Goal: Use online tool/utility: Utilize a website feature to perform a specific function

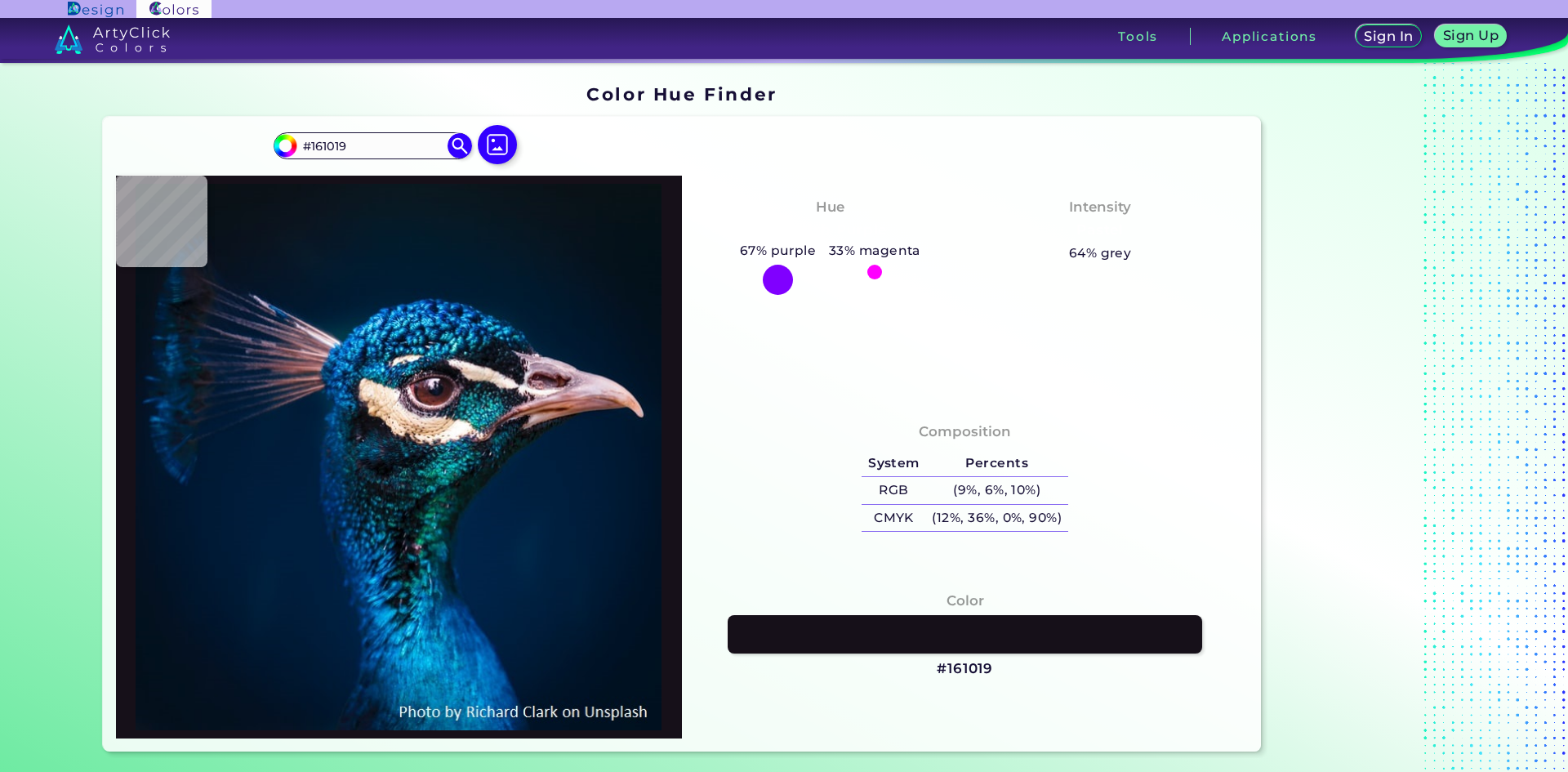
type input "#0e0b13"
type input "#0E0B13"
type input "#0e1321"
type input "#0E1321"
type input "#0f0e1c"
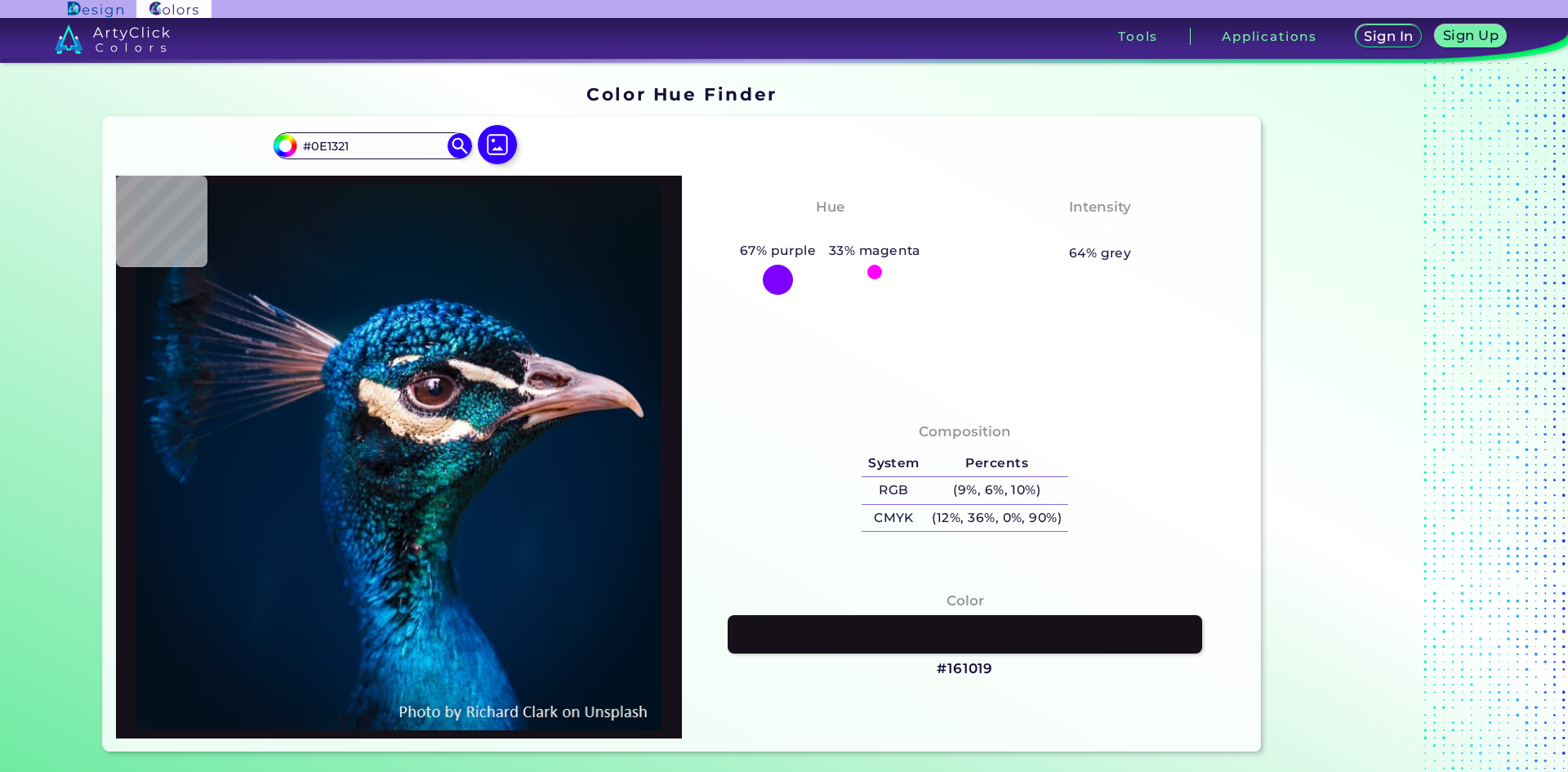
type input "#0F0E1C"
type input "#512326"
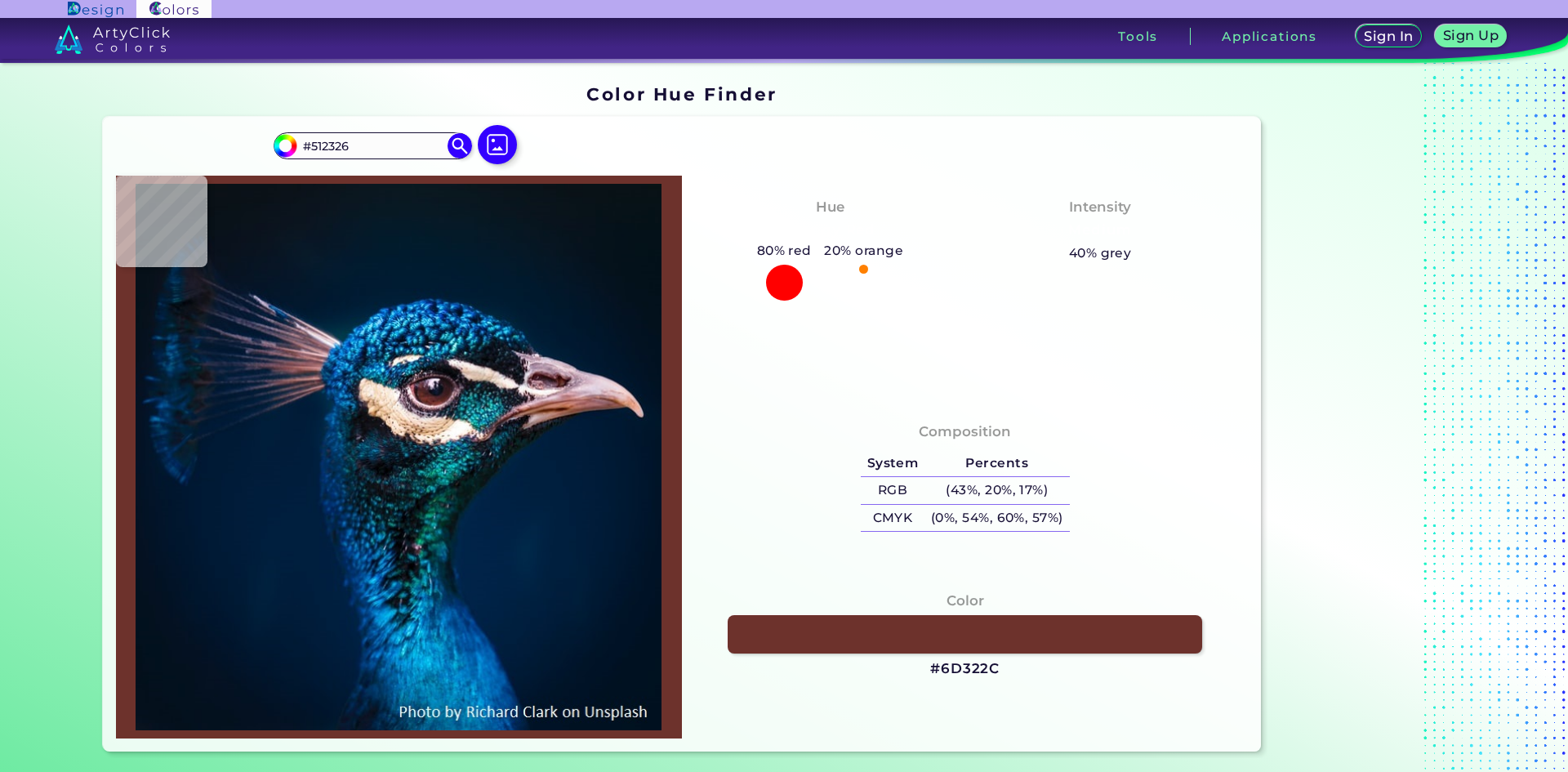
type input "#6d322c"
type input "#6D322C"
type input "#814138"
type input "#9d6b68"
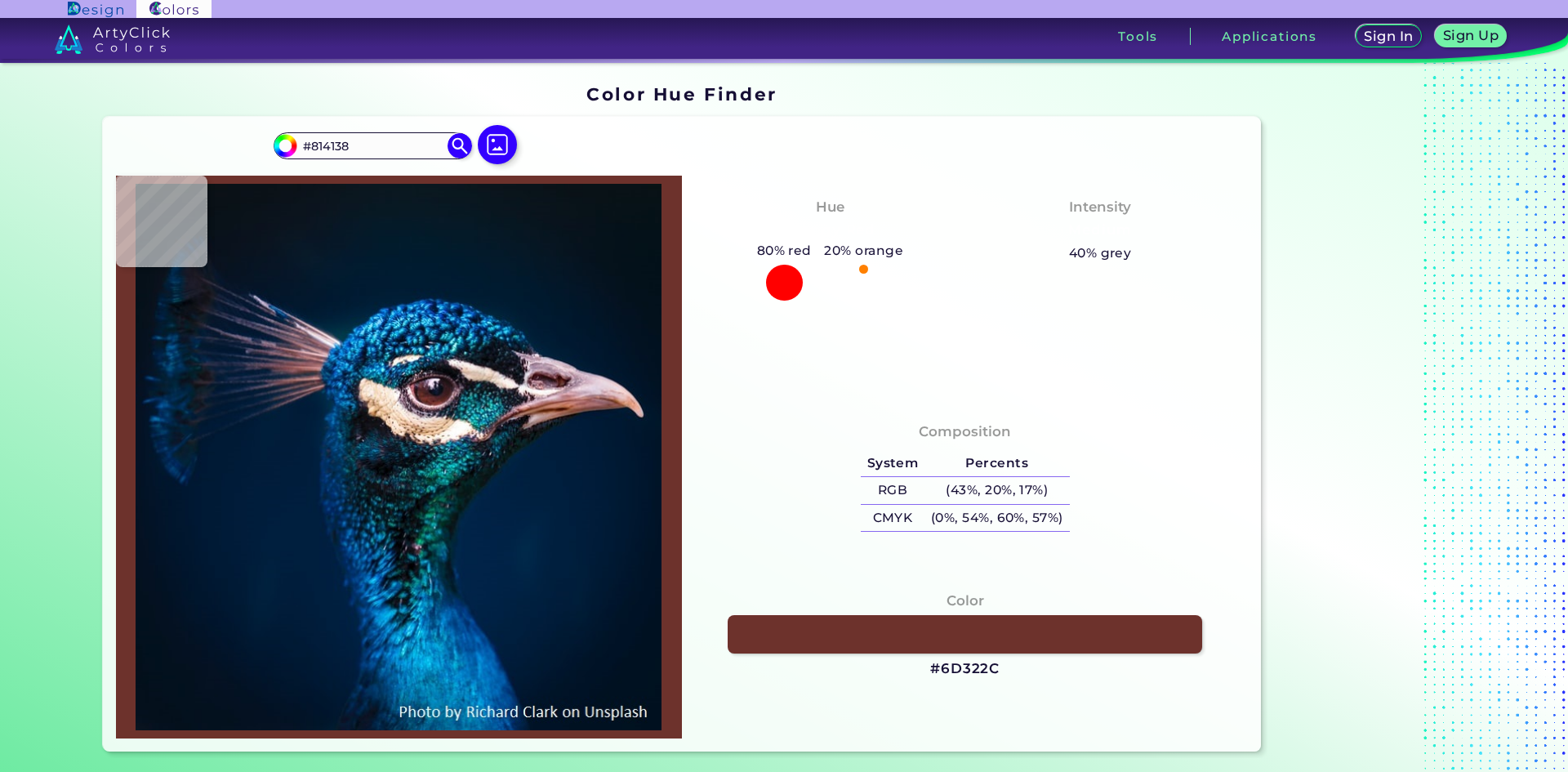
type input "#9D6B68"
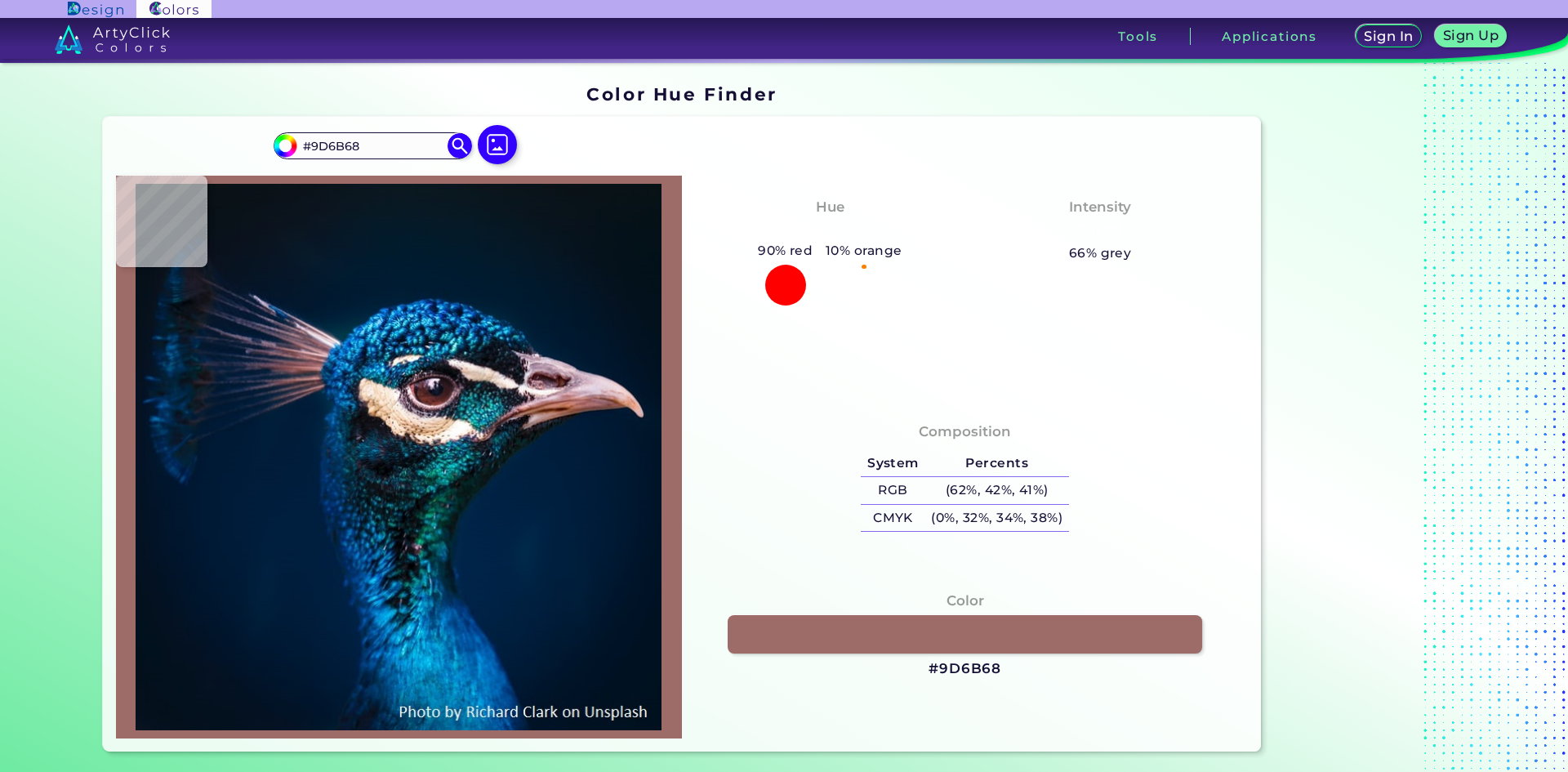
type input "#9d7279"
type input "#9D7279"
type input "#523440"
type input "#614a59"
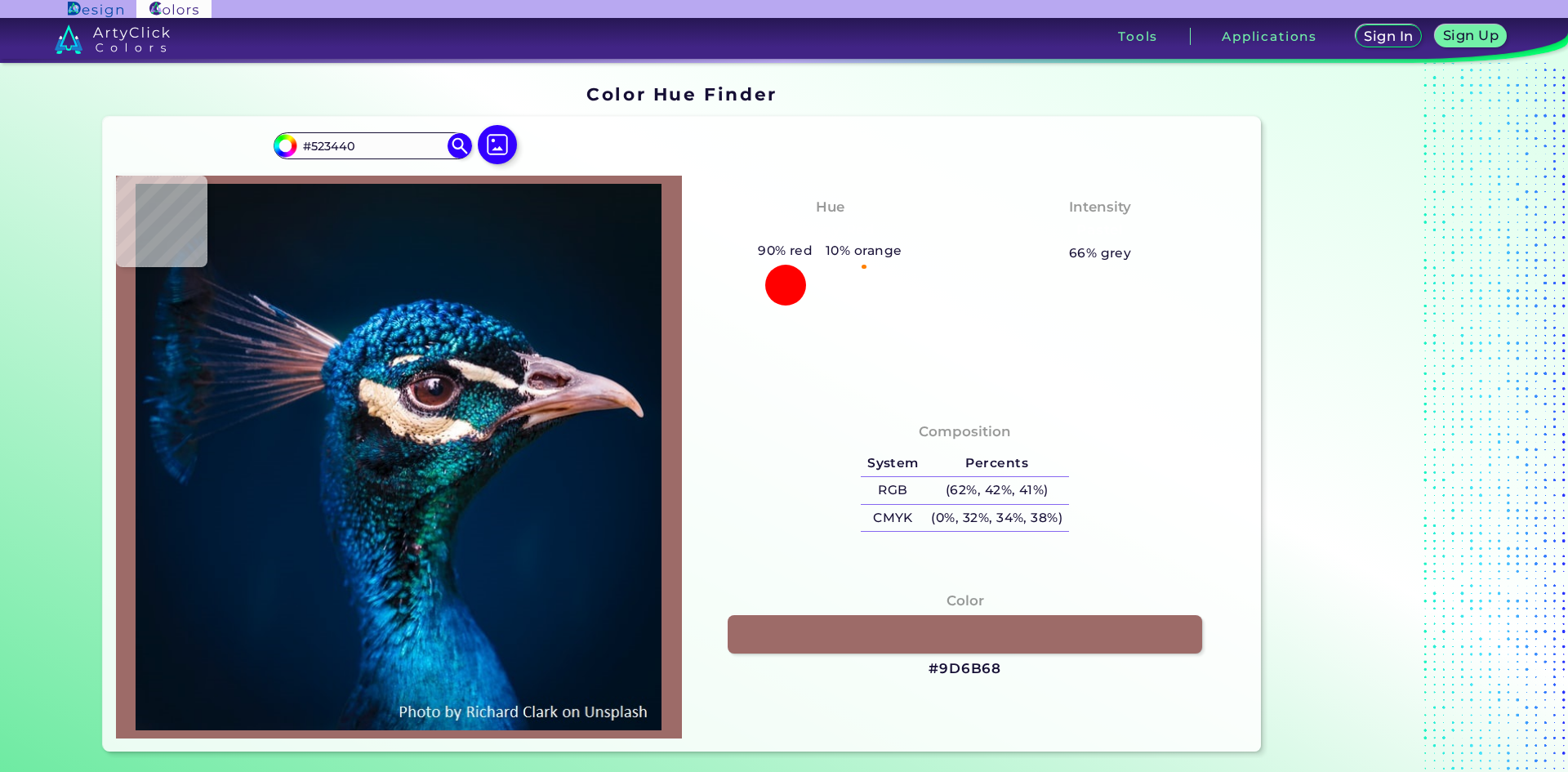
type input "#614A59"
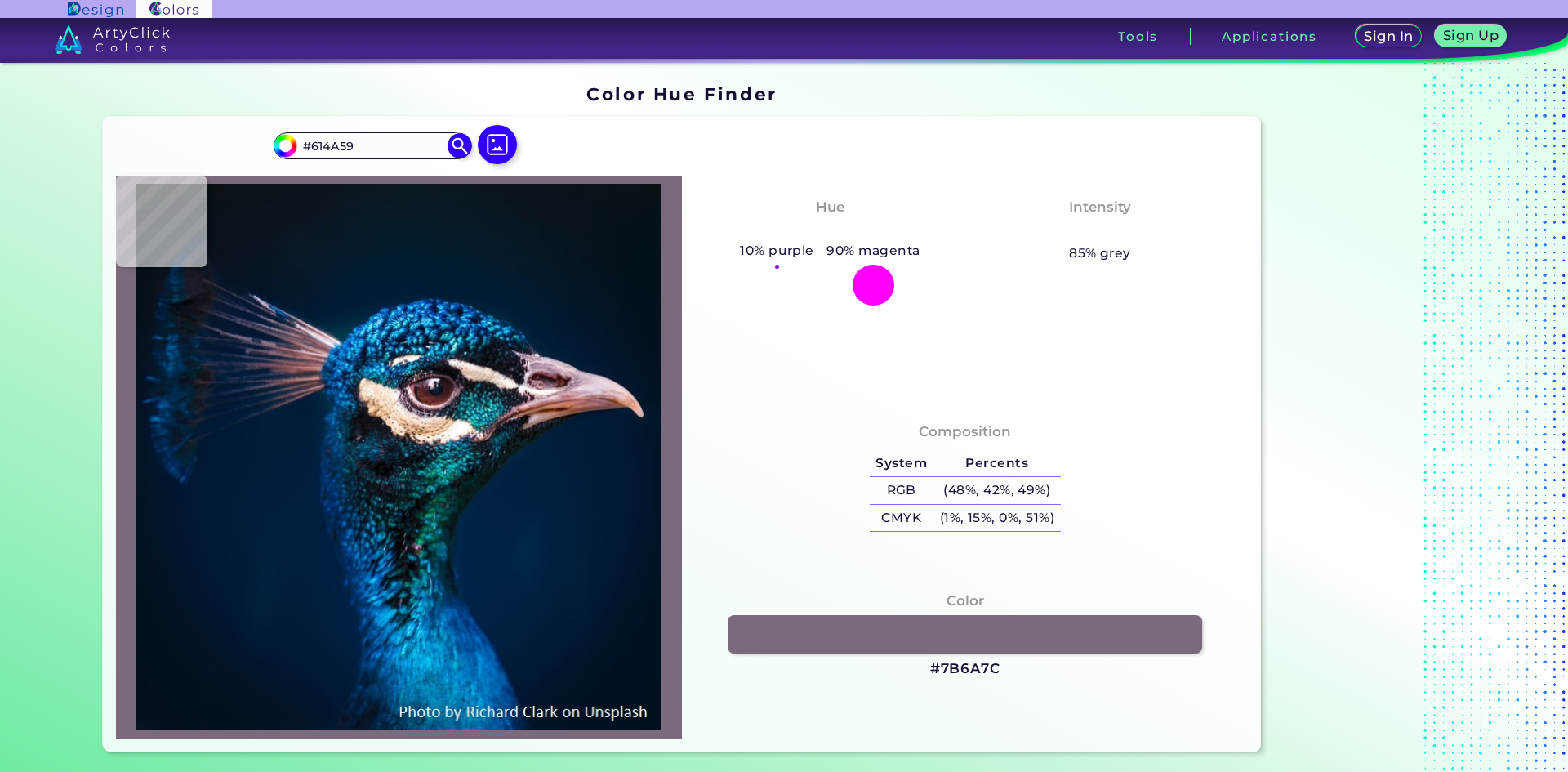
type input "#7b6a7c"
type input "#7B6A7C"
type input "#b9adc3"
type input "#B9ADC3"
type input "#938690"
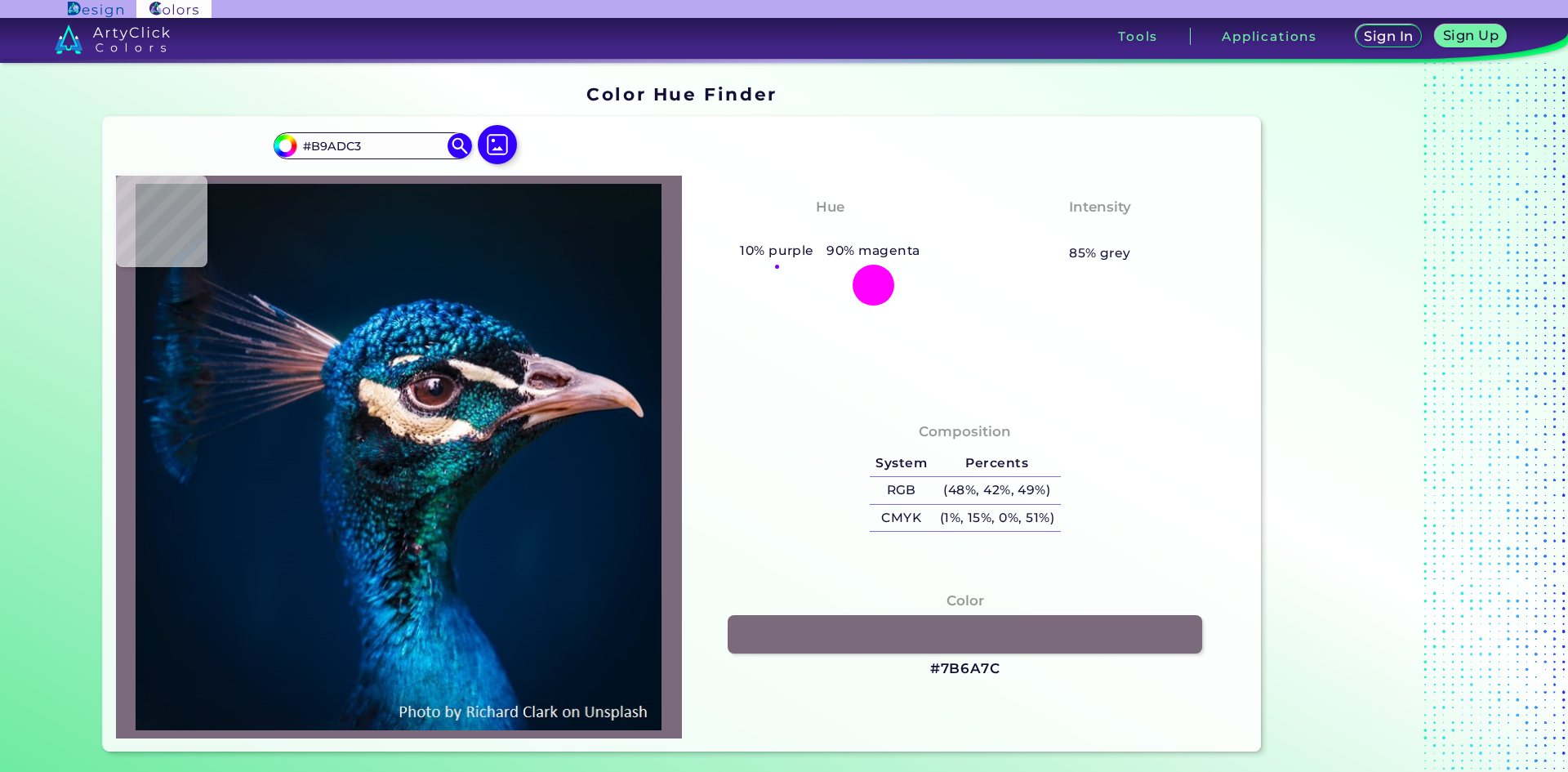
type input "#938690"
type input "#94888a"
type input "#94888A"
type input "#e3d8d5"
type input "#E3D8D5"
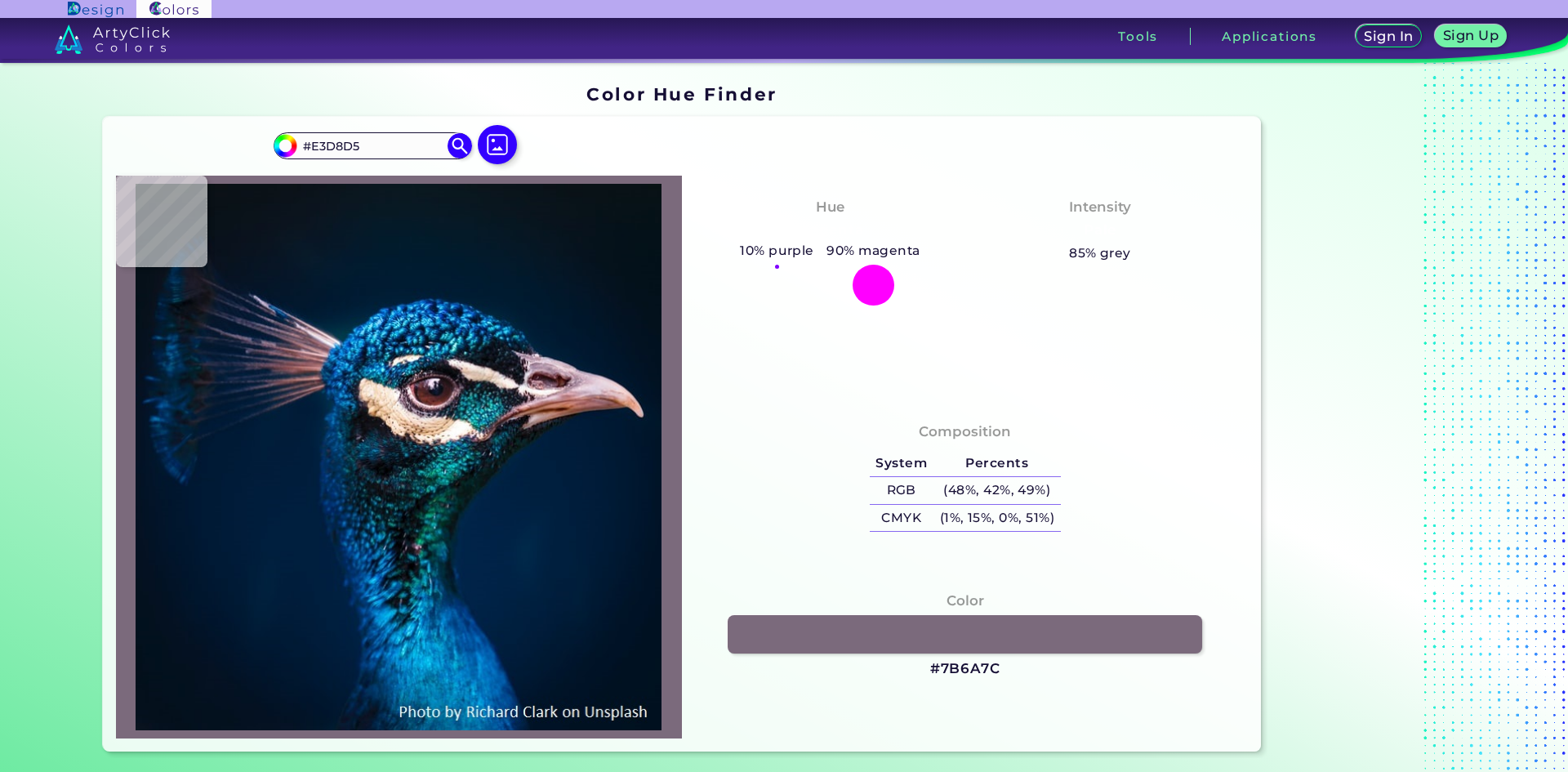
type input "#ebded3"
type input "#EBDED3"
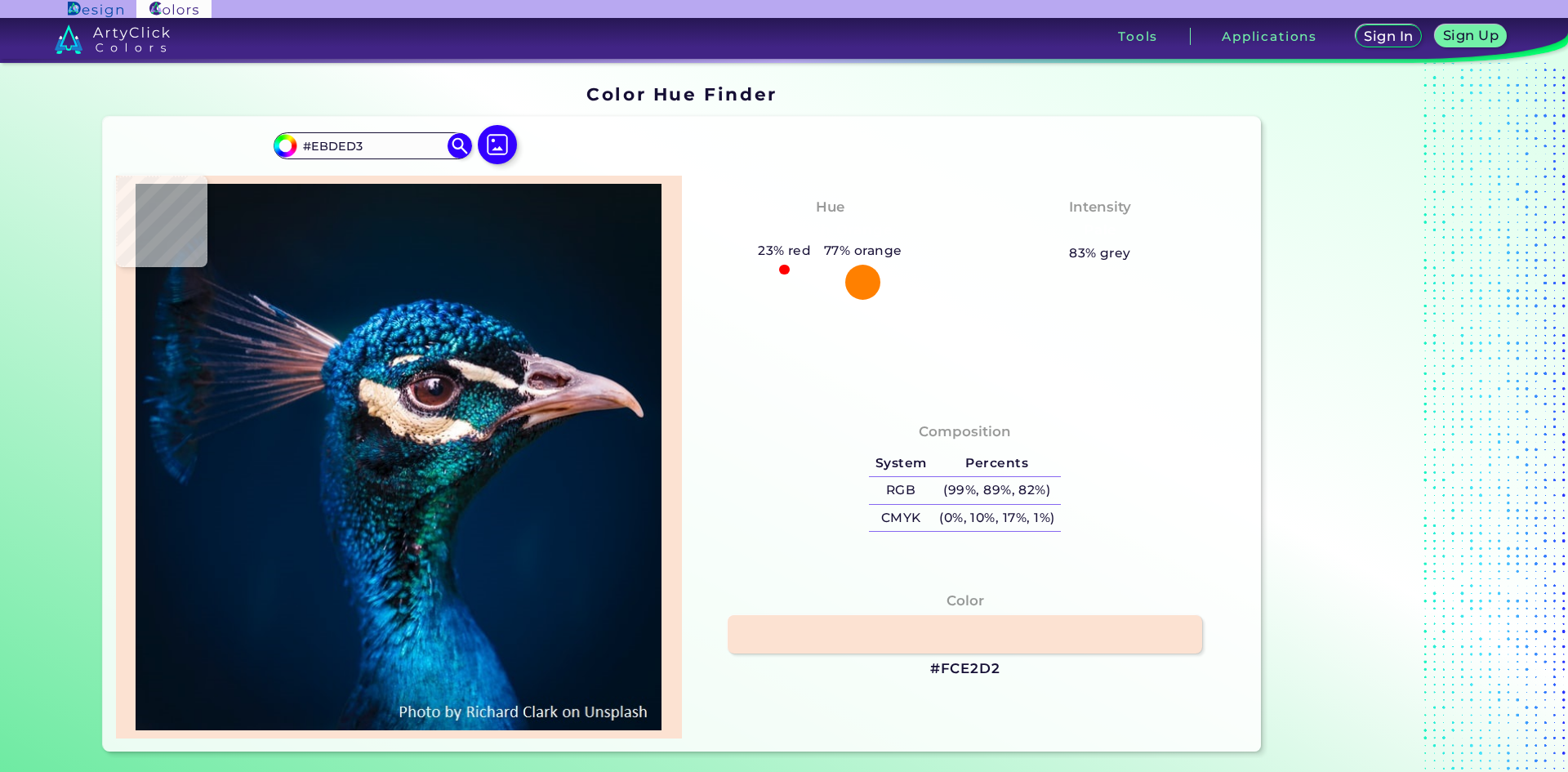
type input "#fce2d2"
type input "#FCE2D2"
type input "#e0bea6"
type input "#E0BEA6"
type input "#e3c0a4"
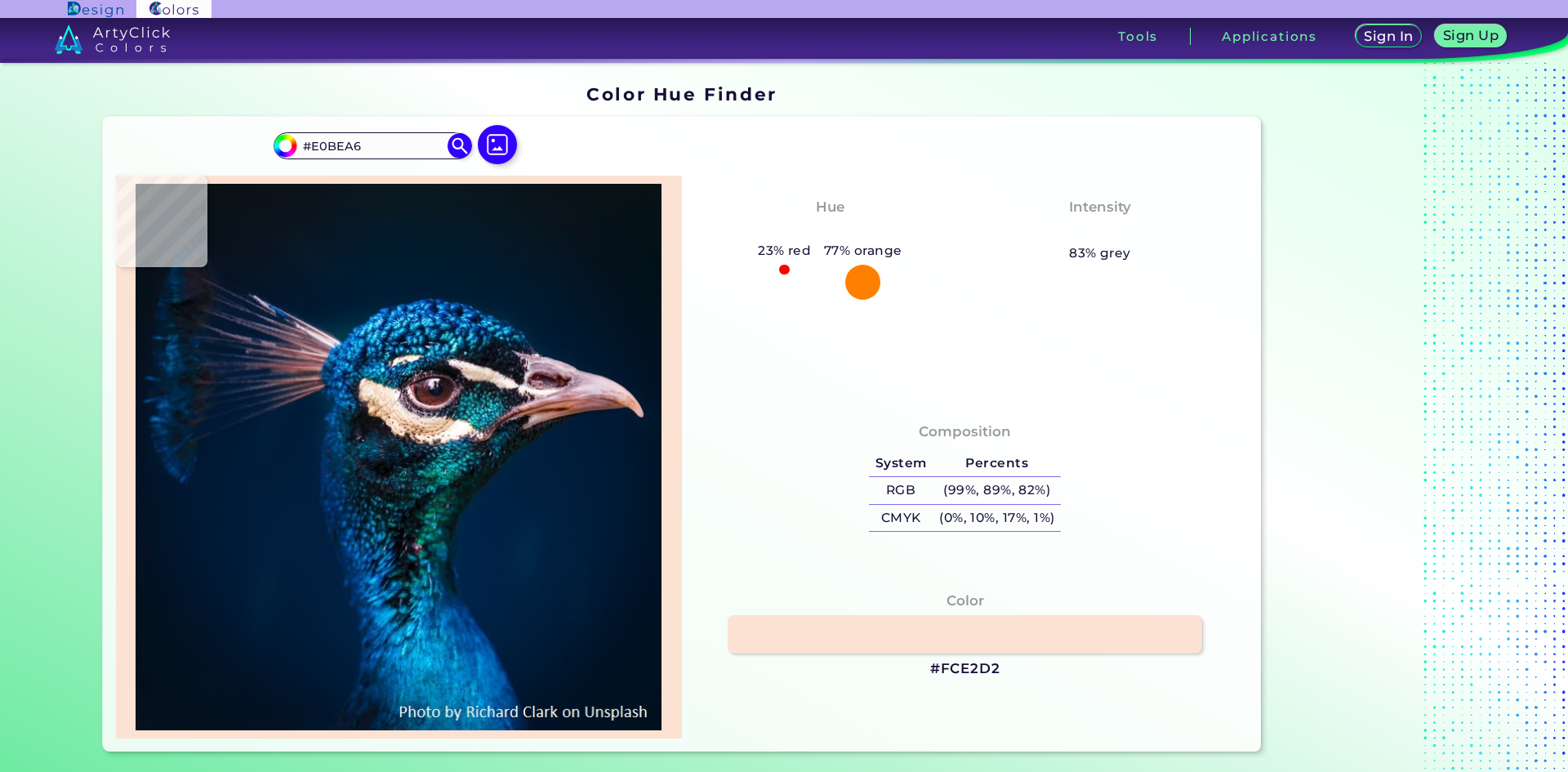
type input "#E3C0A4"
type input "#f7d5b7"
type input "#F7D5B7"
type input "#e1c0a2"
type input "#E1C0A2"
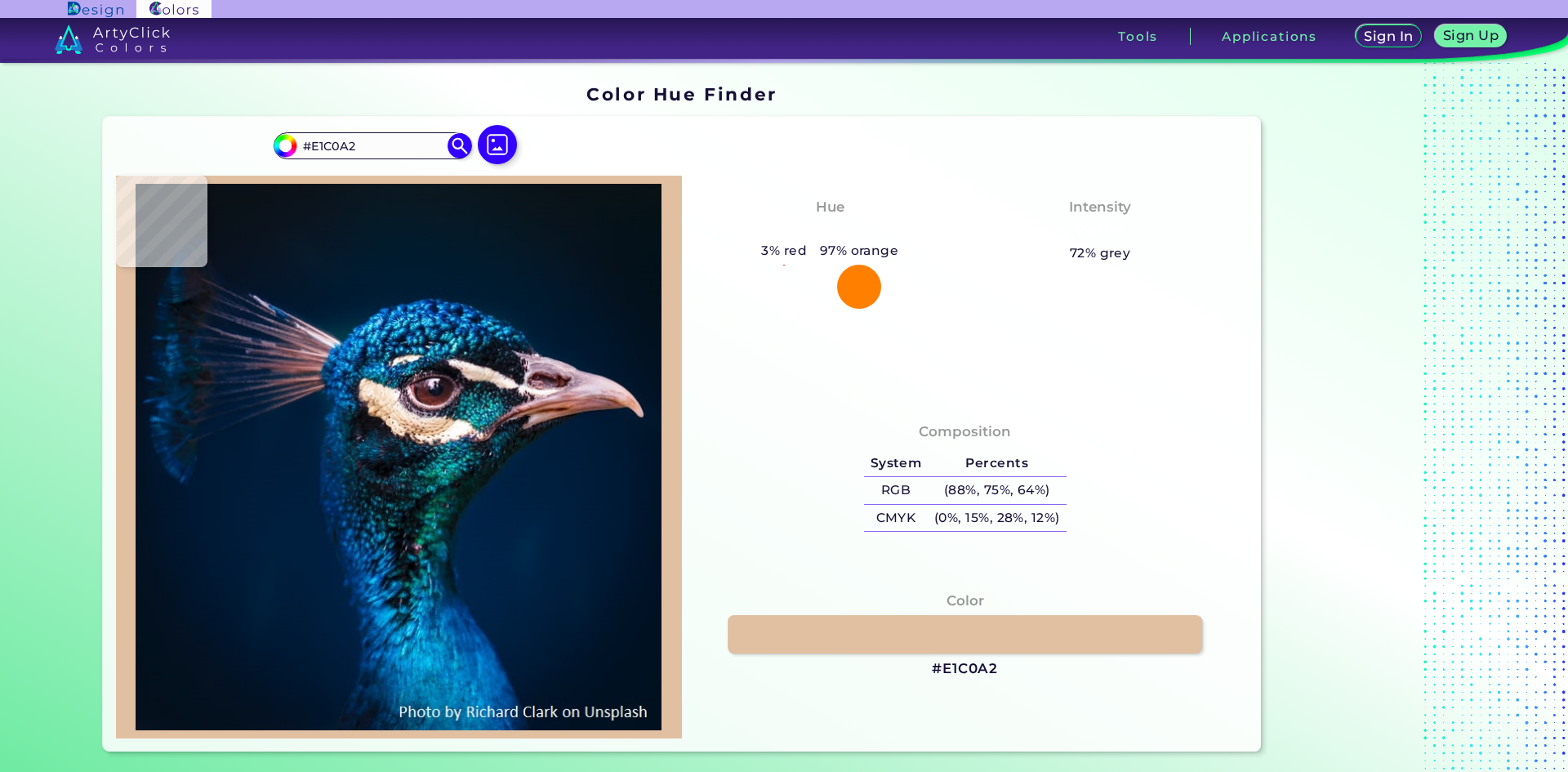
type input "#e6c4a6"
type input "#E6C4A6"
type input "#ebc6a9"
type input "#EBC6A9"
type input "#e5bd9d"
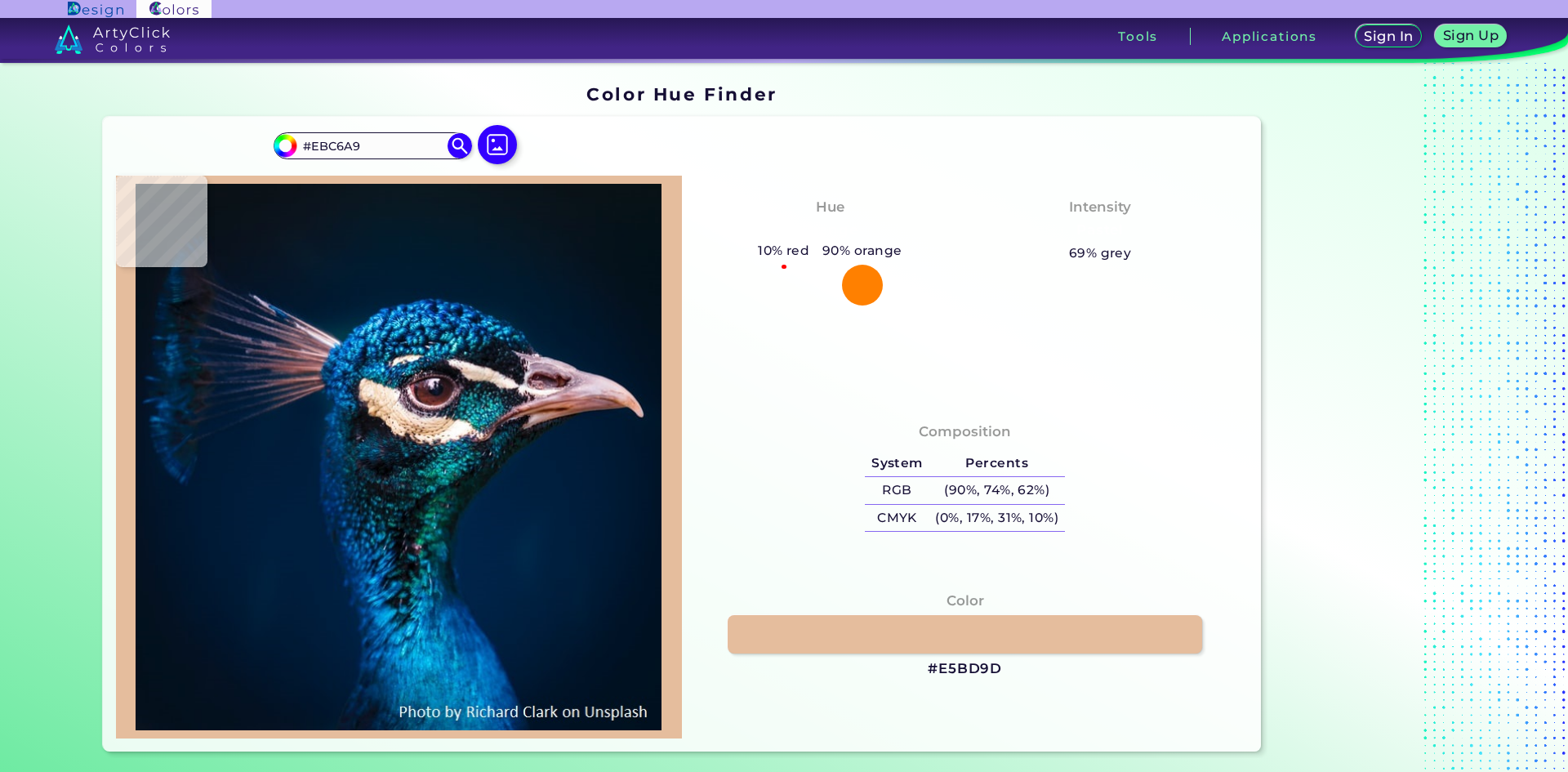
type input "#E5BD9D"
type input "#176f7a"
type input "#176F7A"
type input "#17596e"
type input "#17596E"
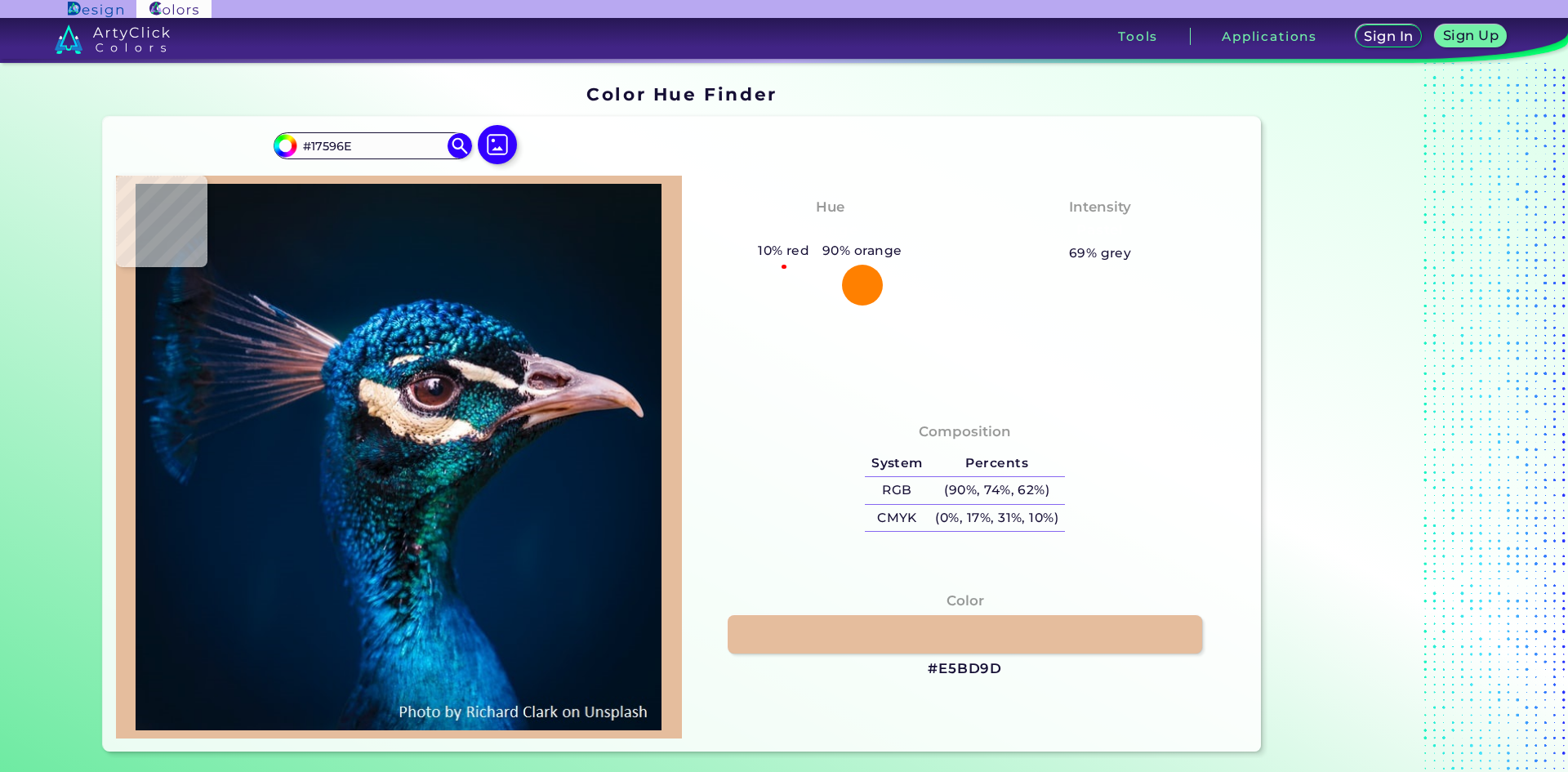
type input "#0f3843"
type input "#0F3843"
type input "#23262f"
type input "#23262F"
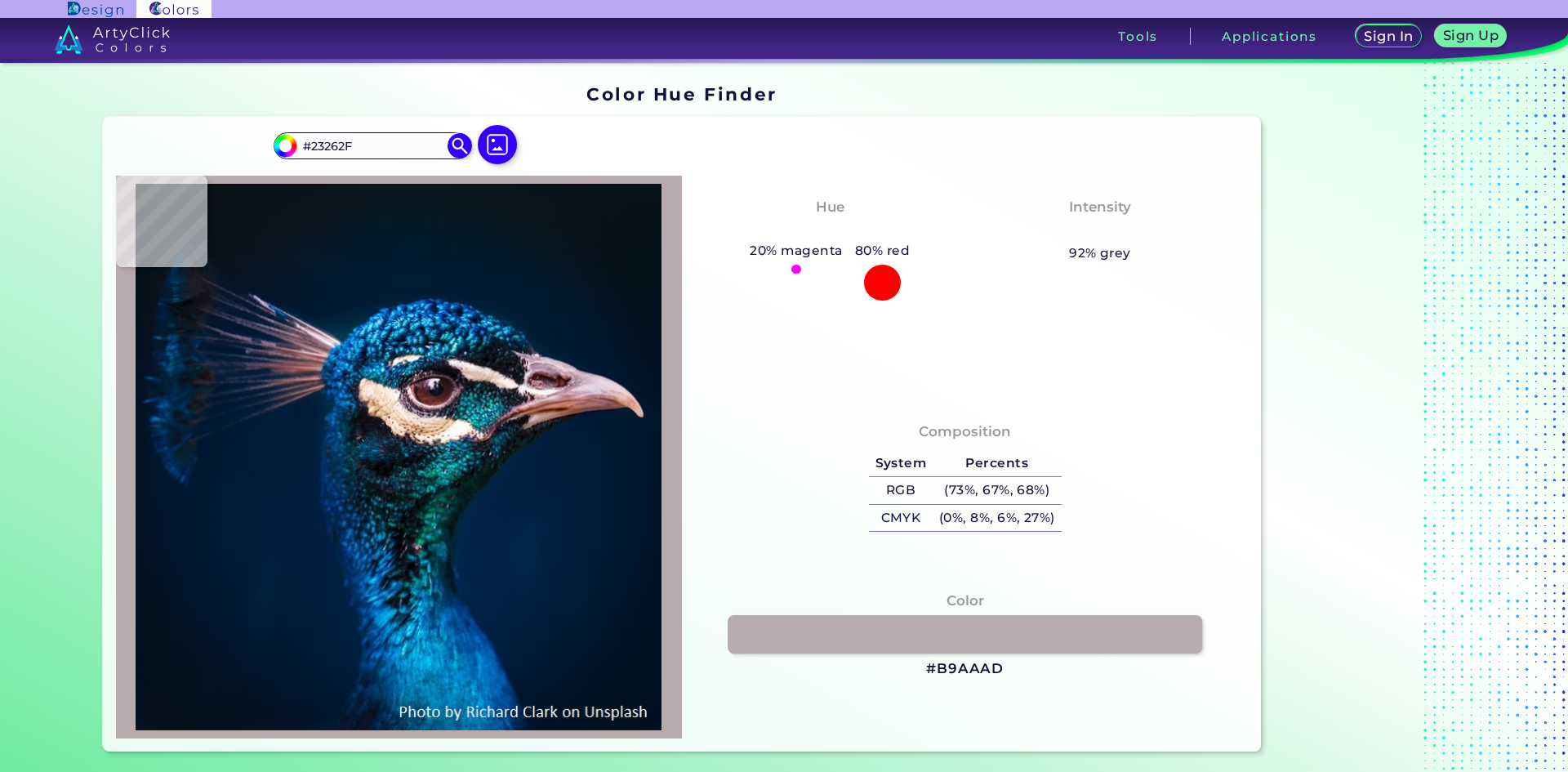
type input "#b9aaad"
type input "#B9AAAD"
type input "#c3b0b9"
type input "#C3B0B9"
type input "#744b53"
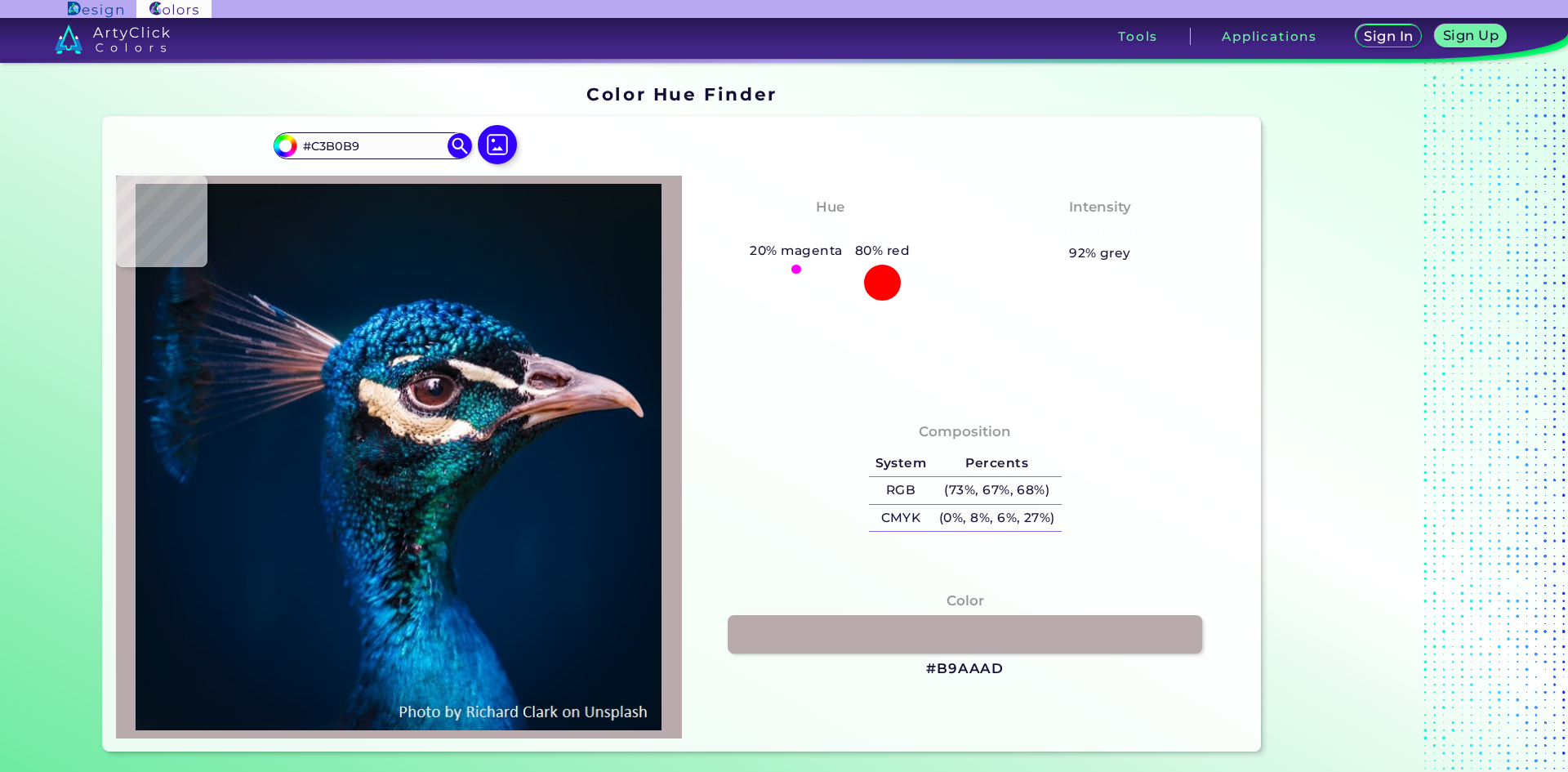
type input "#744B53"
type input "#3c0f15"
type input "#3C0F15"
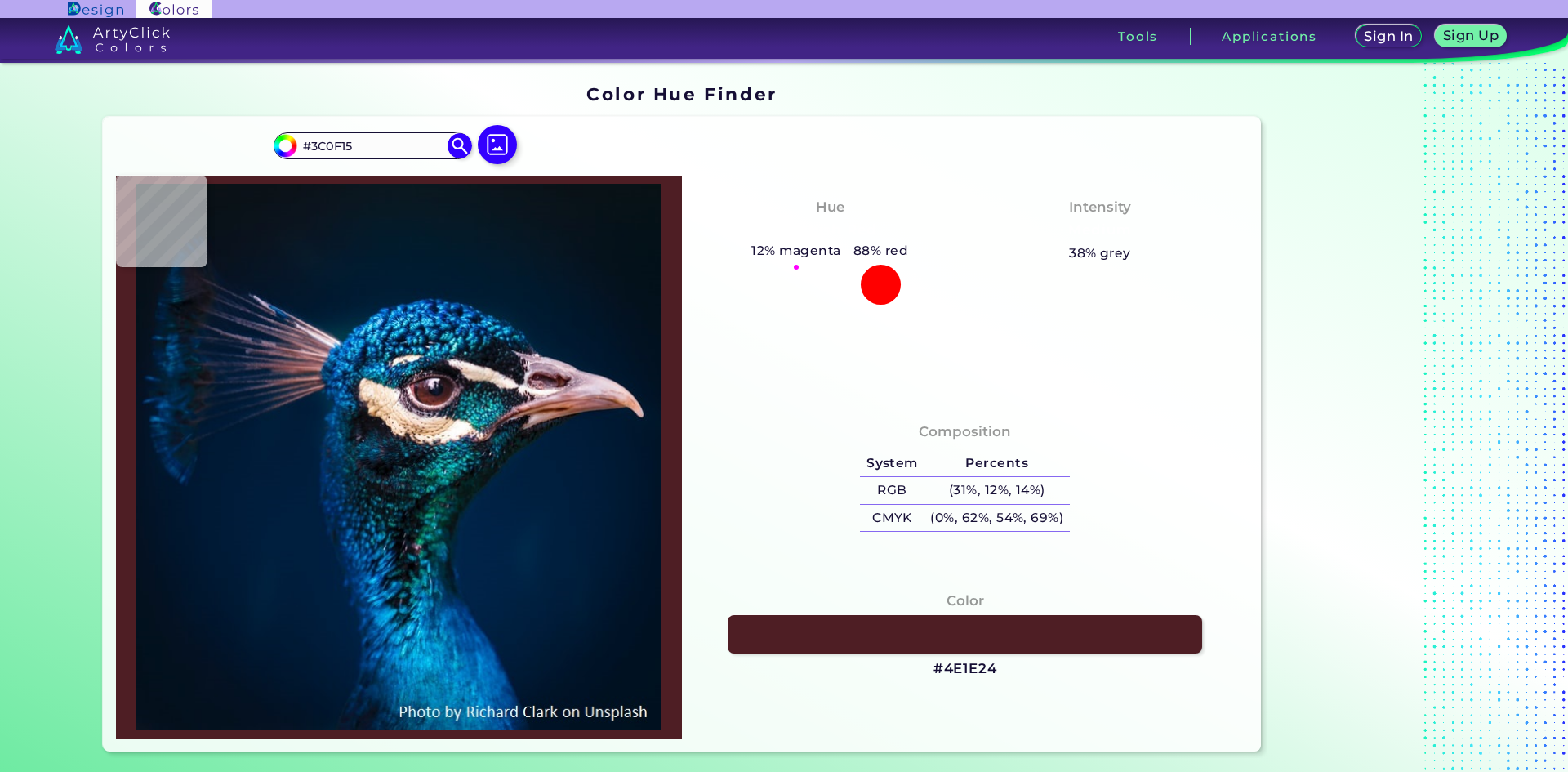
type input "#4e1e24"
type input "#4E1E24"
type input "#80515e"
type input "#80515E"
type input "#966a7a"
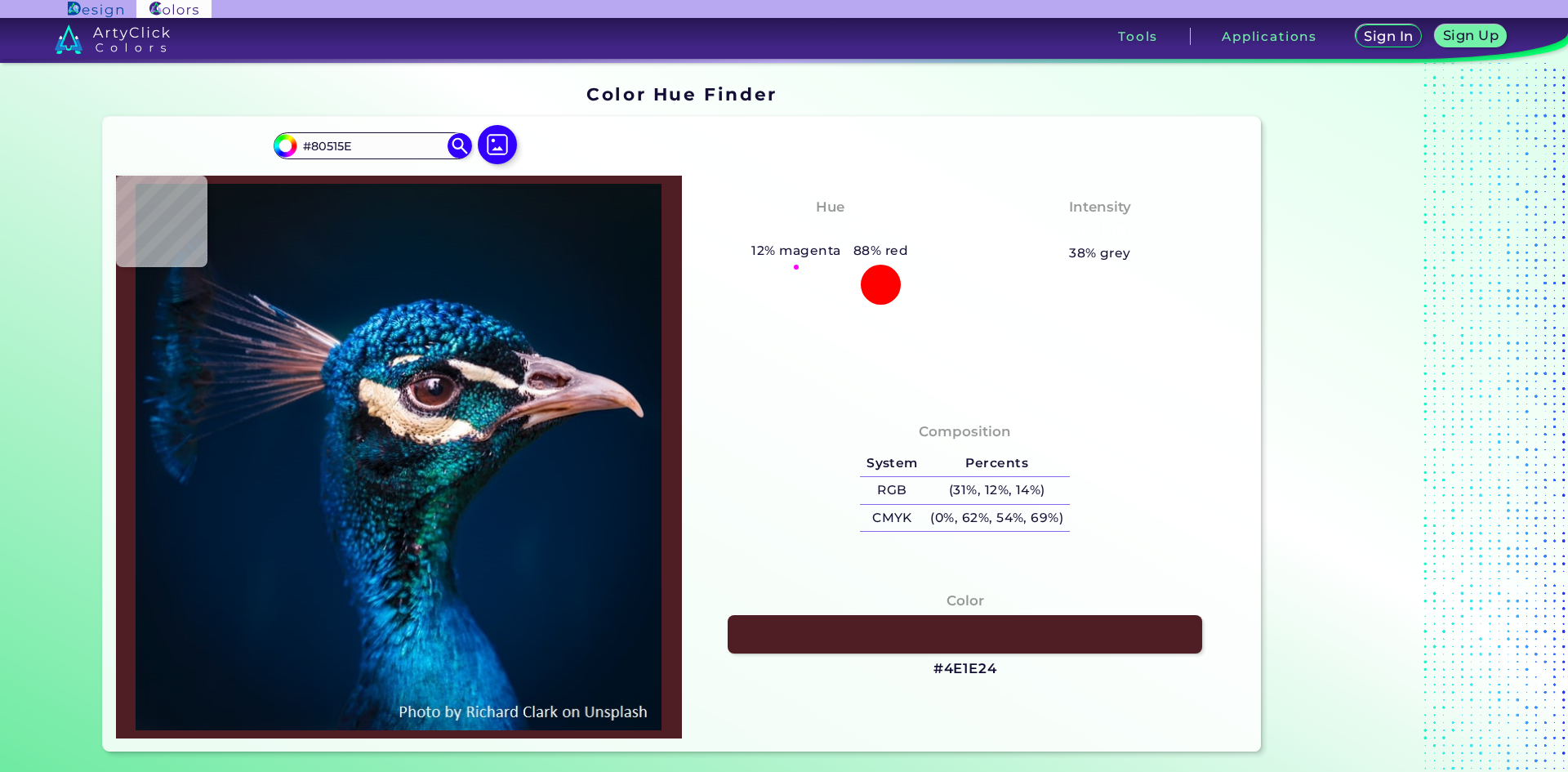
type input "#966A7A"
type input "#b597a9"
type input "#B597A9"
type input "#a58499"
type input "#A58499"
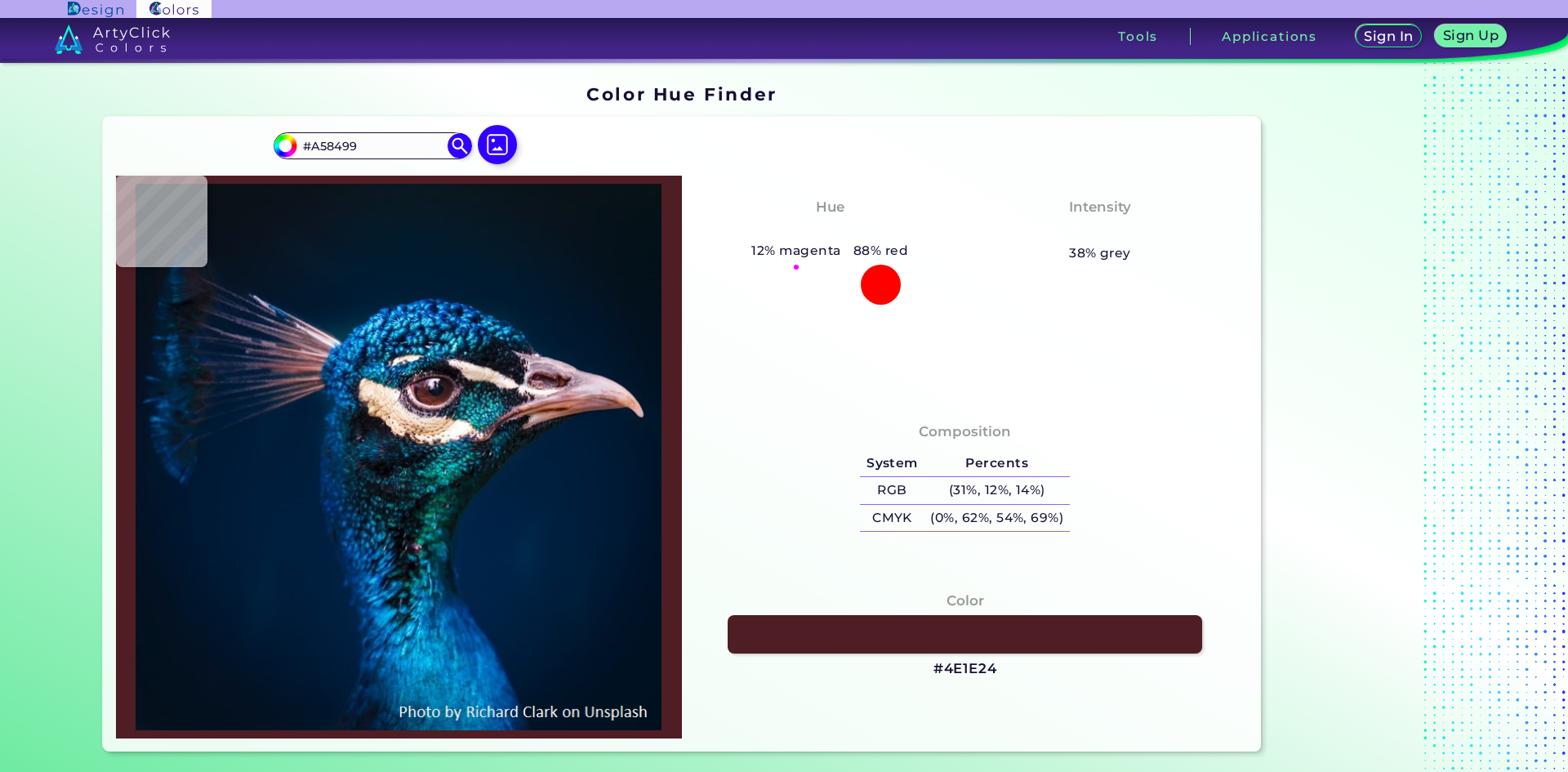
type input "#bd97ac"
type input "#BD97AC"
type input "#ccb1c0"
type input "#CCB1C0"
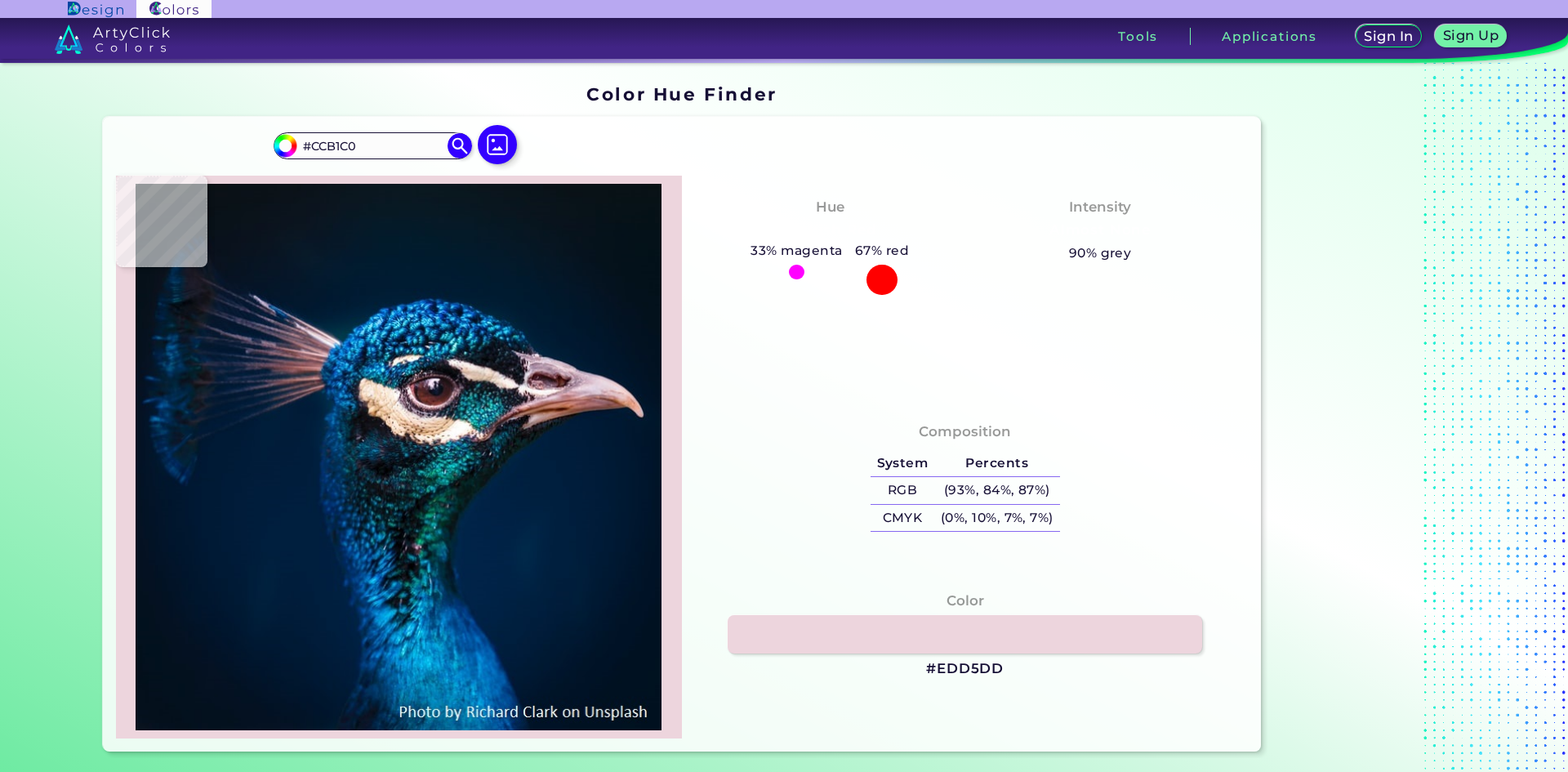
type input "#edd5dd"
type input "#EDD5DD"
type input "#e0c1cb"
type input "#E0C1CB"
type input "#ebced8"
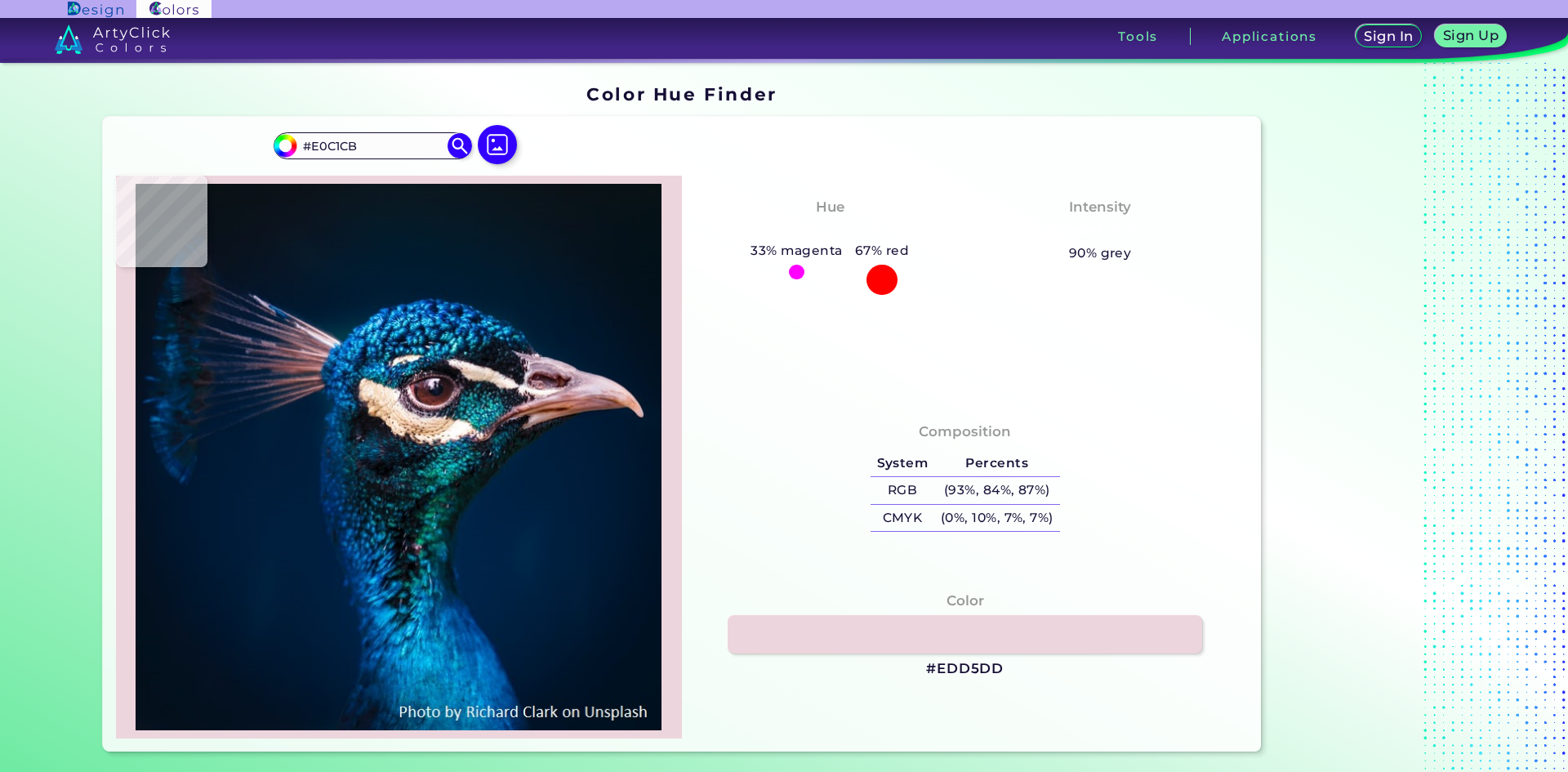
type input "#EBCED8"
type input "#e4cfd7"
type input "#E4CFD7"
type input "#b69eb1"
type input "#B69EB1"
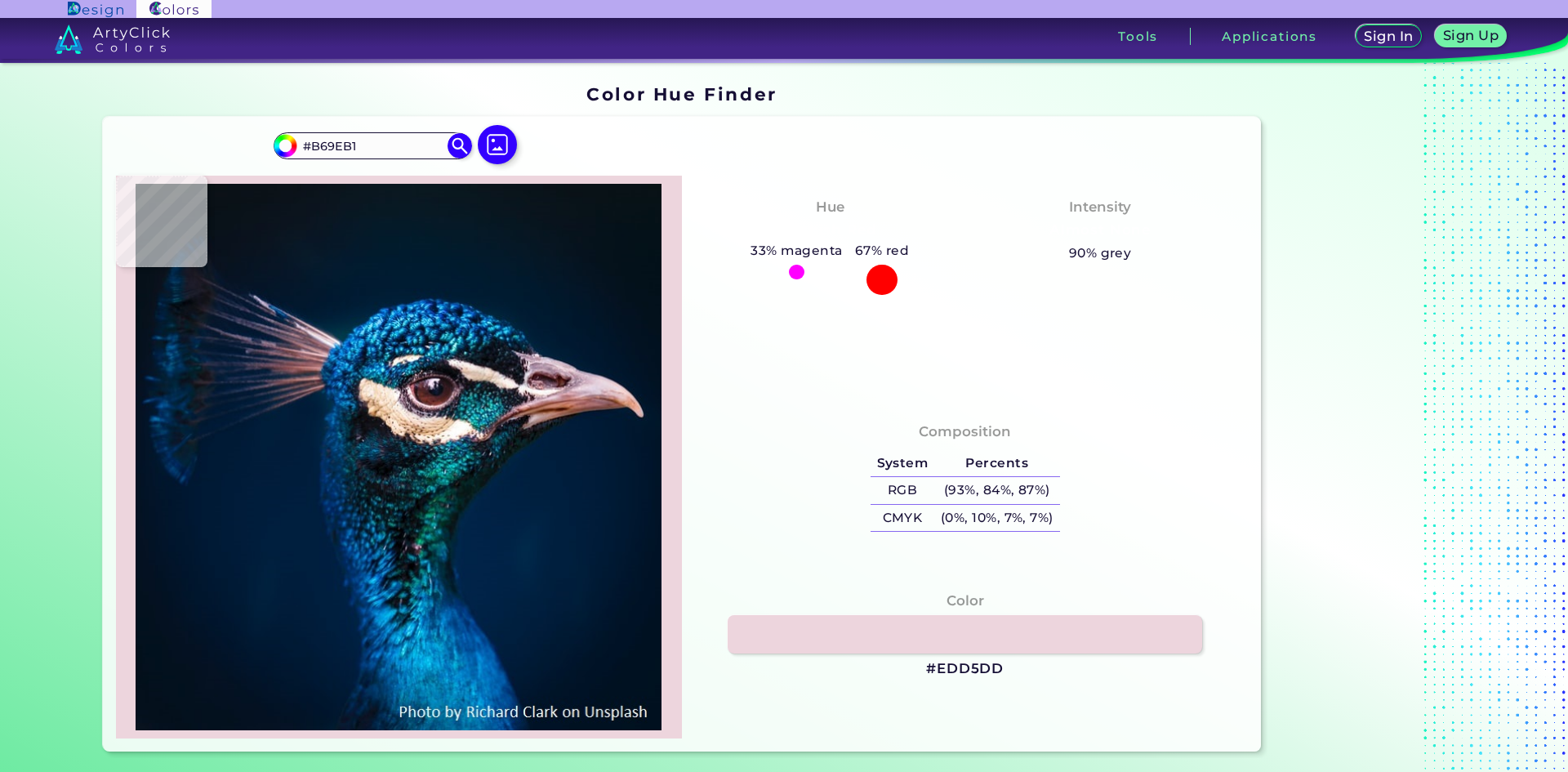
type input "#aa9ab3"
type input "#AA9AB3"
type input "#565d71"
type input "#565D71"
type input "#727085"
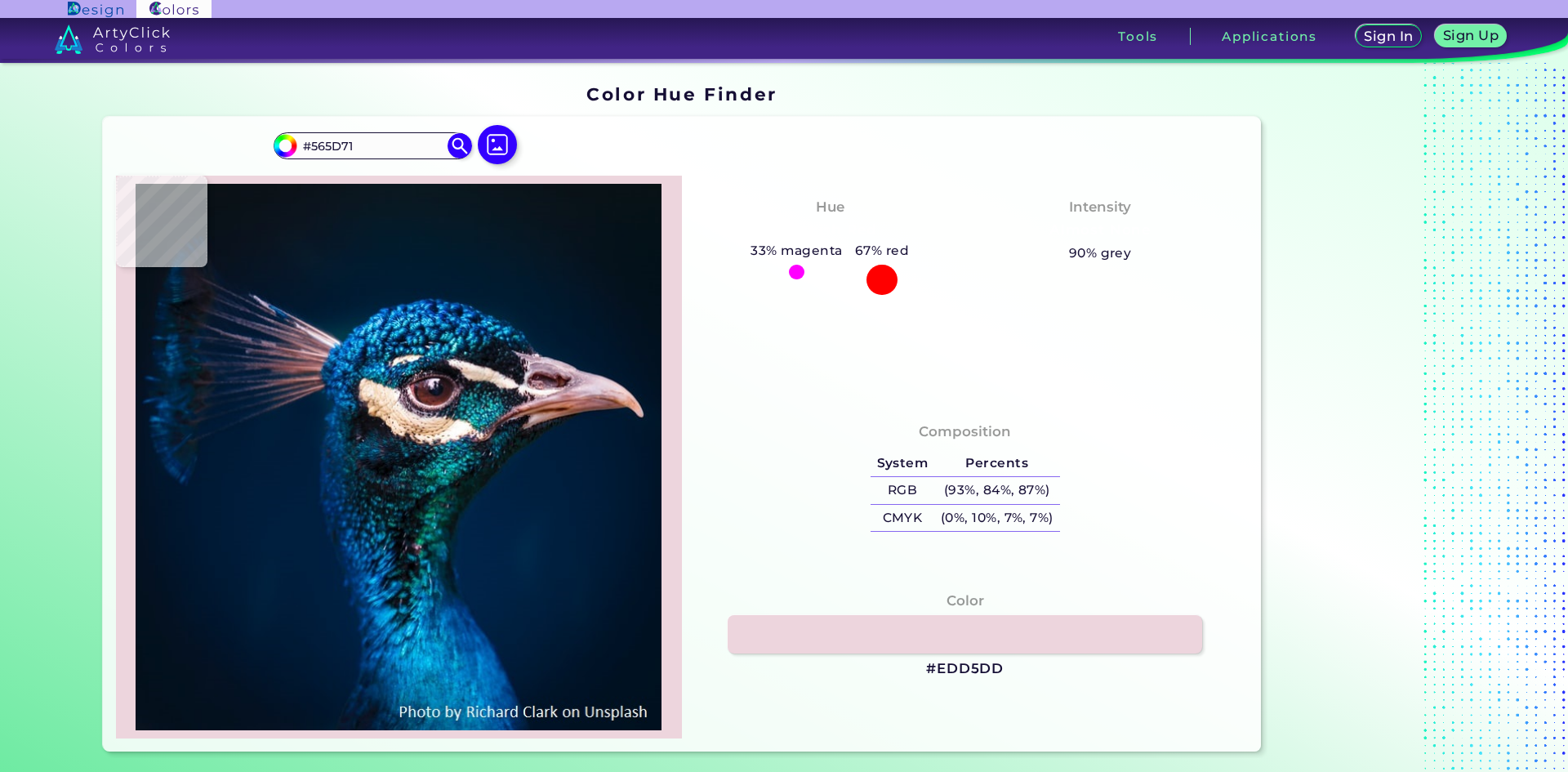
type input "#727085"
type input "#4d5066"
type input "#4D5066"
type input "#9591a8"
type input "#9591A8"
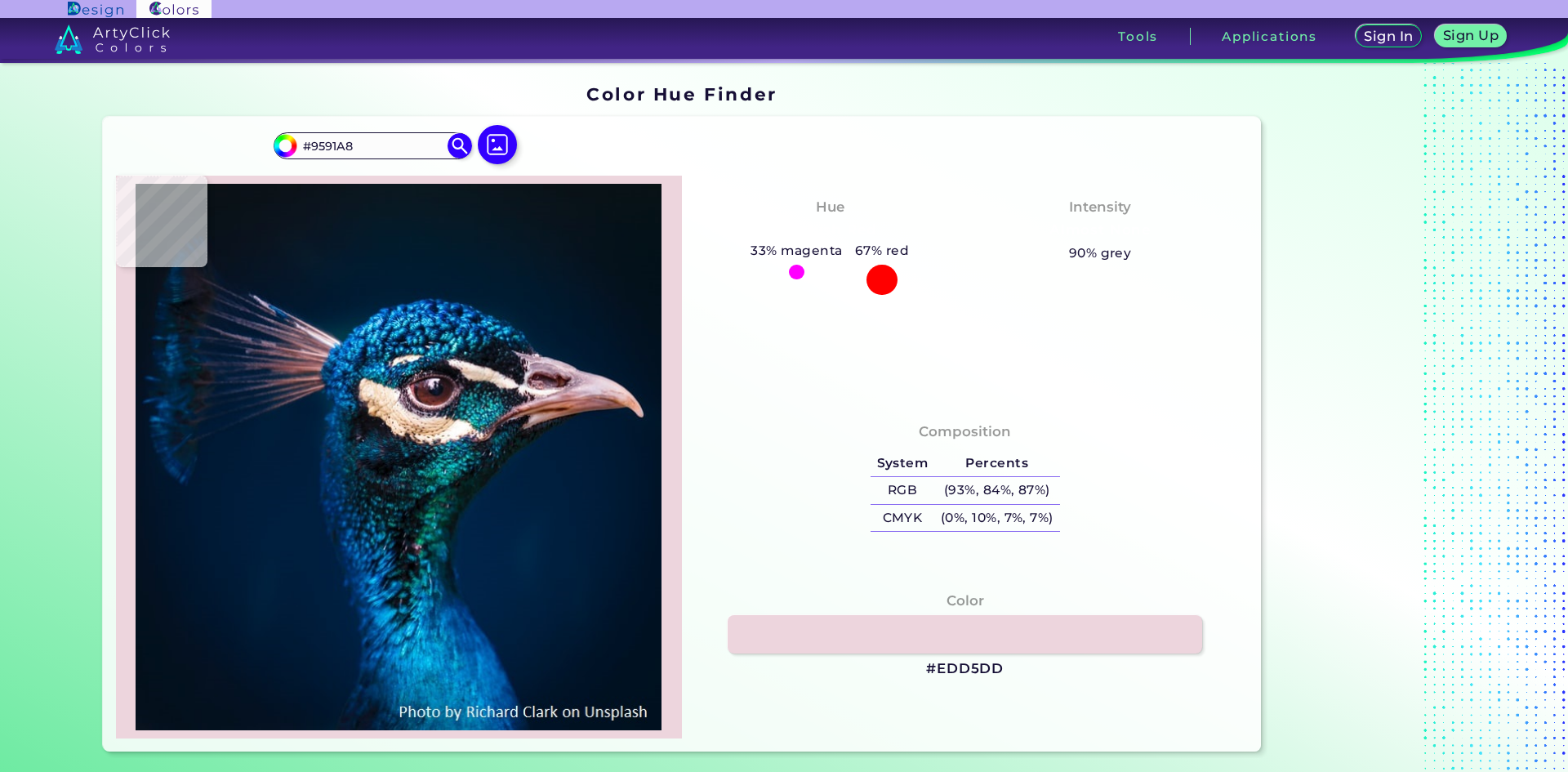
type input "#9e98ae"
type input "#9E98AE"
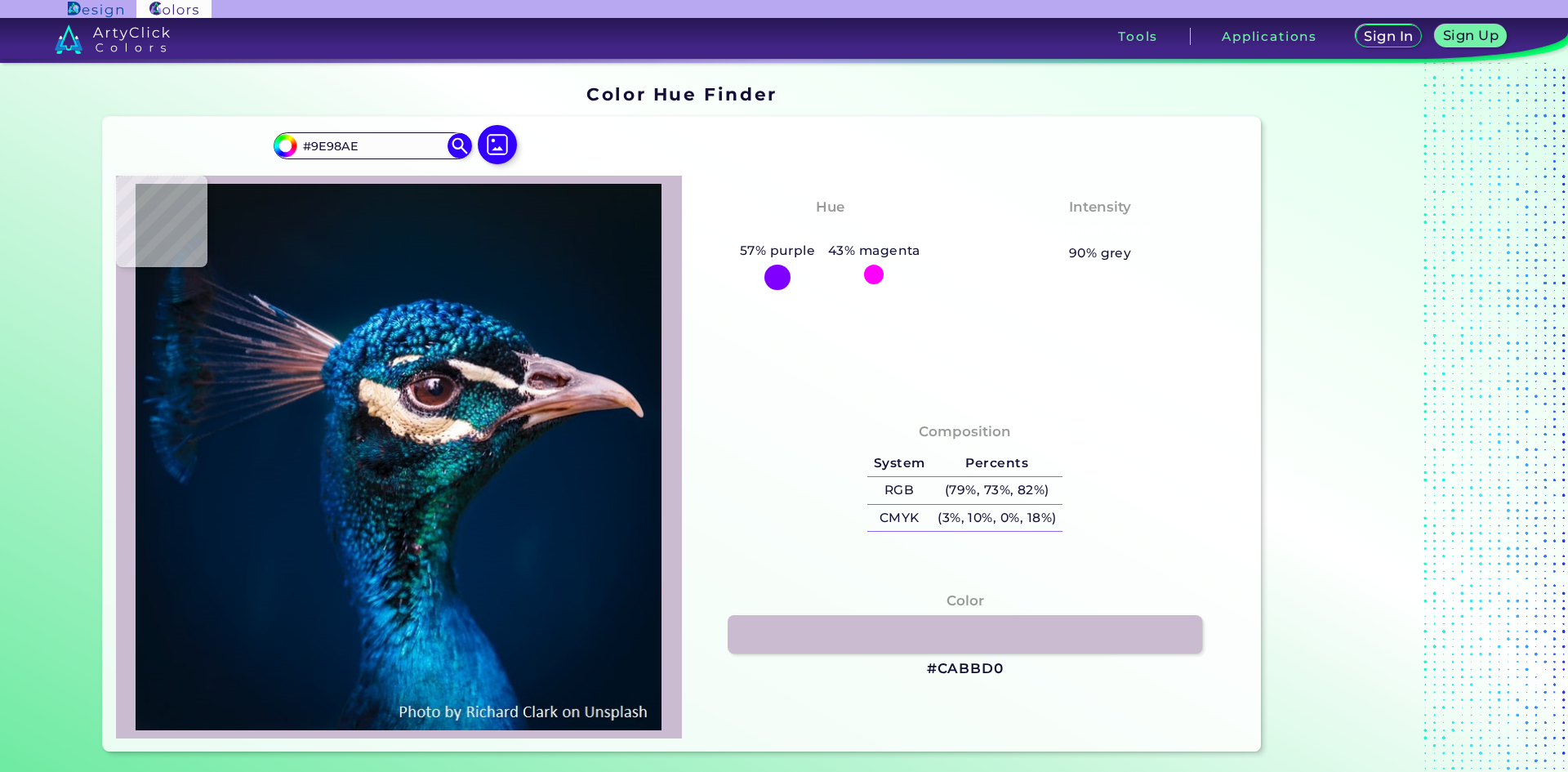
type input "#cabbd0"
type input "#CABBD0"
type input "#dac9da"
type input "#DAC9DA"
type input "#d2c3d4"
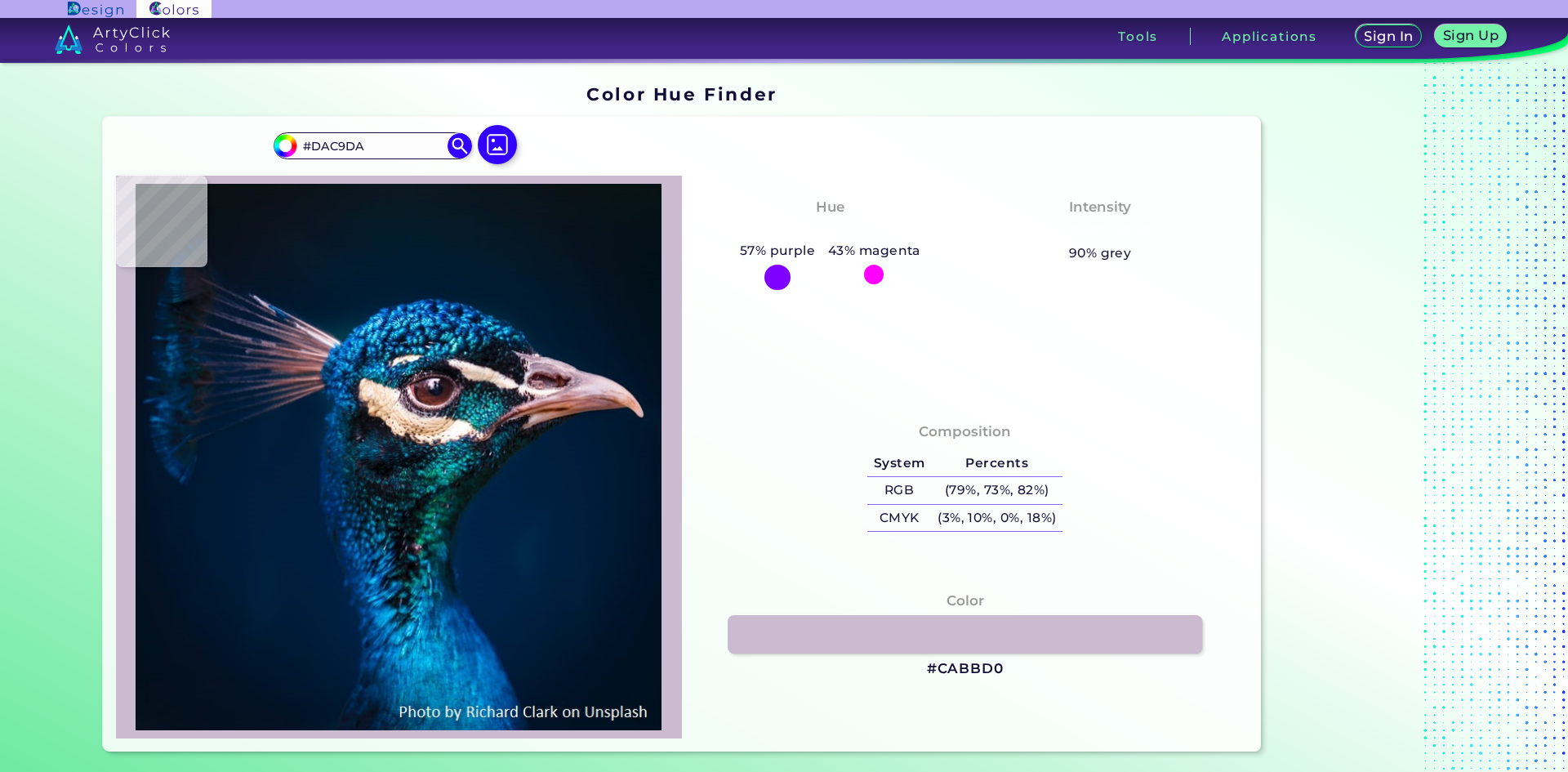
type input "#D2C3D4"
type input "#cabacb"
type input "#CABACB"
type input "#c2b4c3"
type input "#C2B4C3"
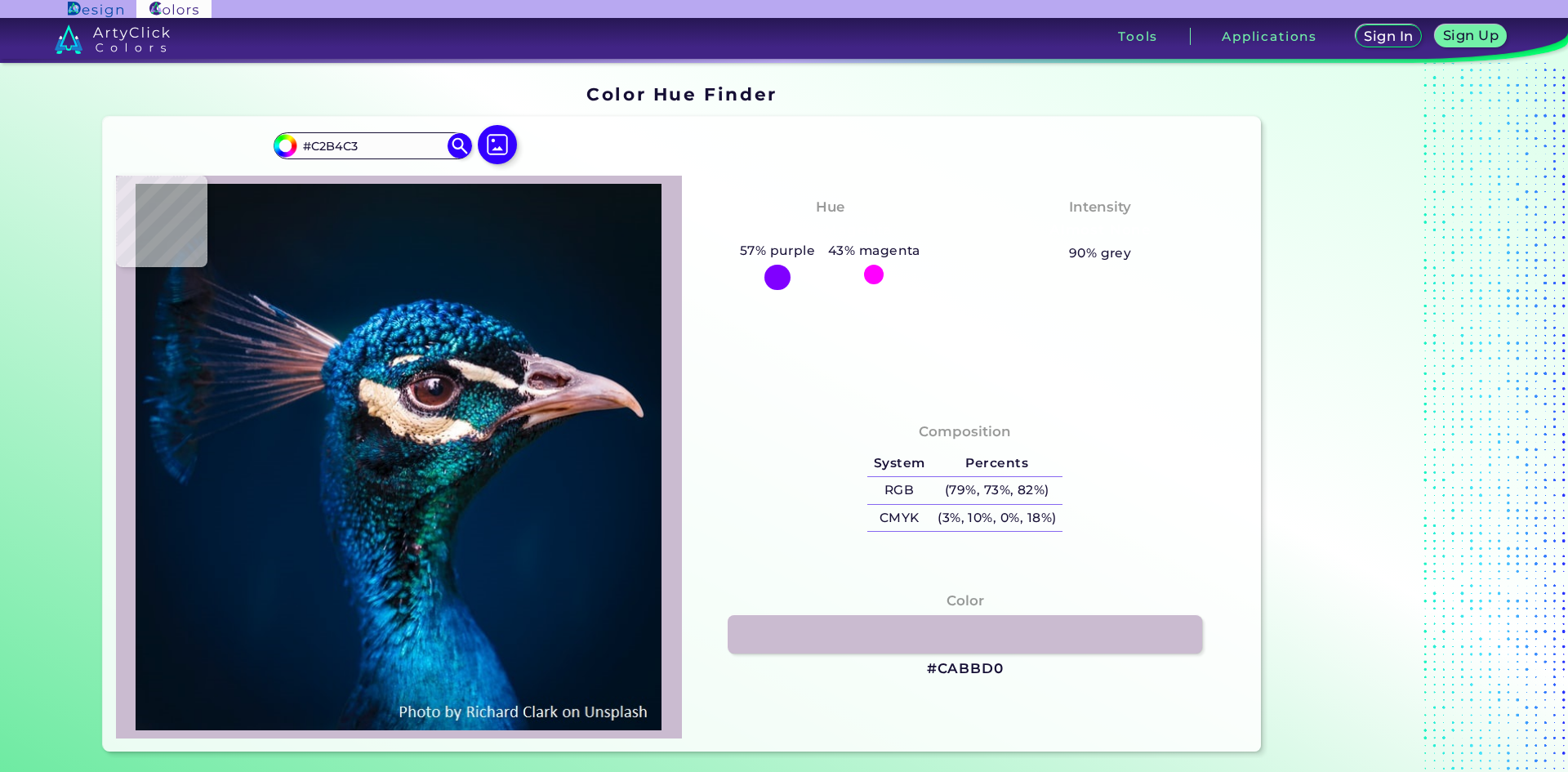
type input "#29293d"
type input "#29293D"
type input "#06162f"
type input "#06162F"
type input "#05182d"
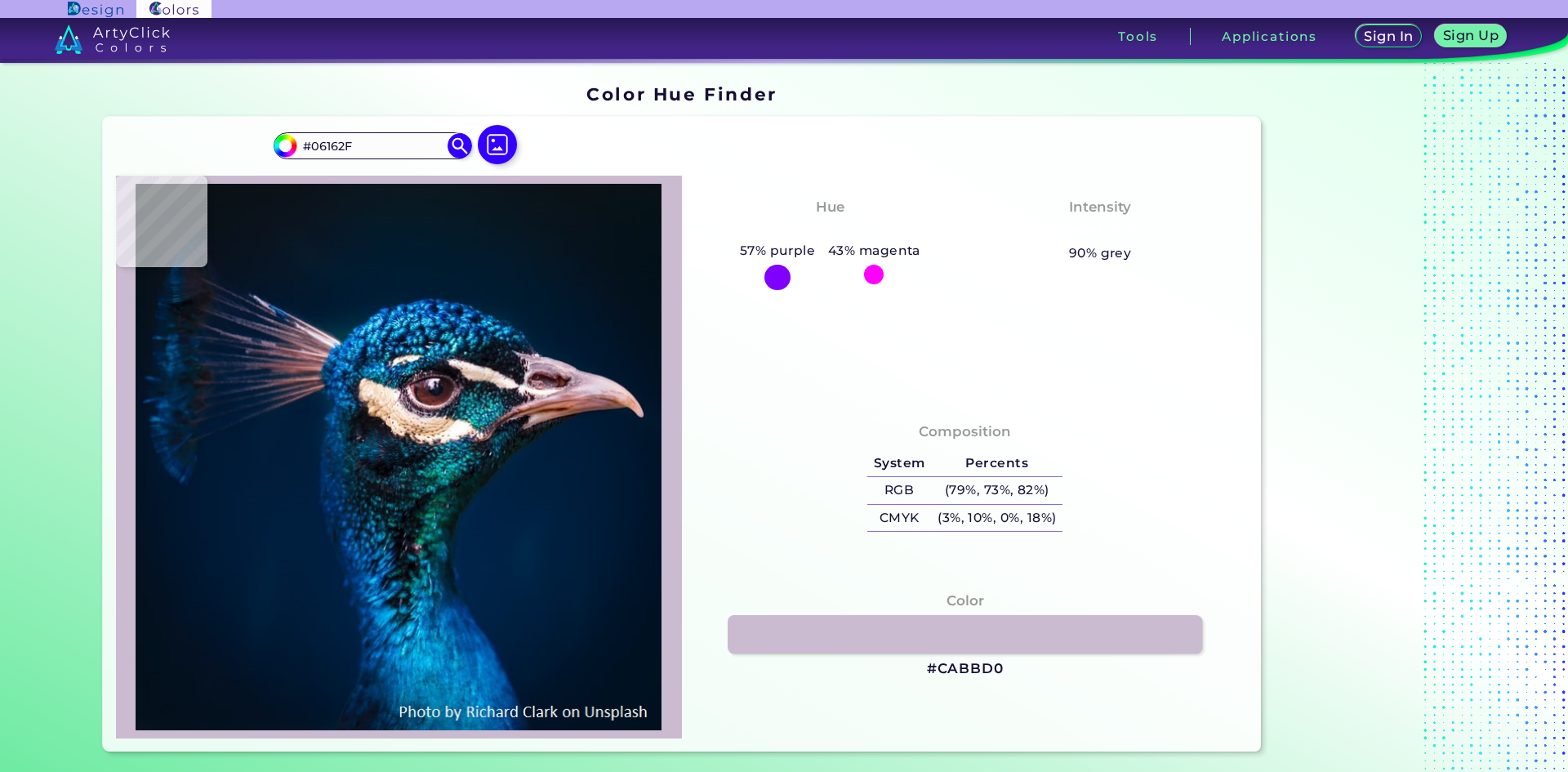
type input "#05182D"
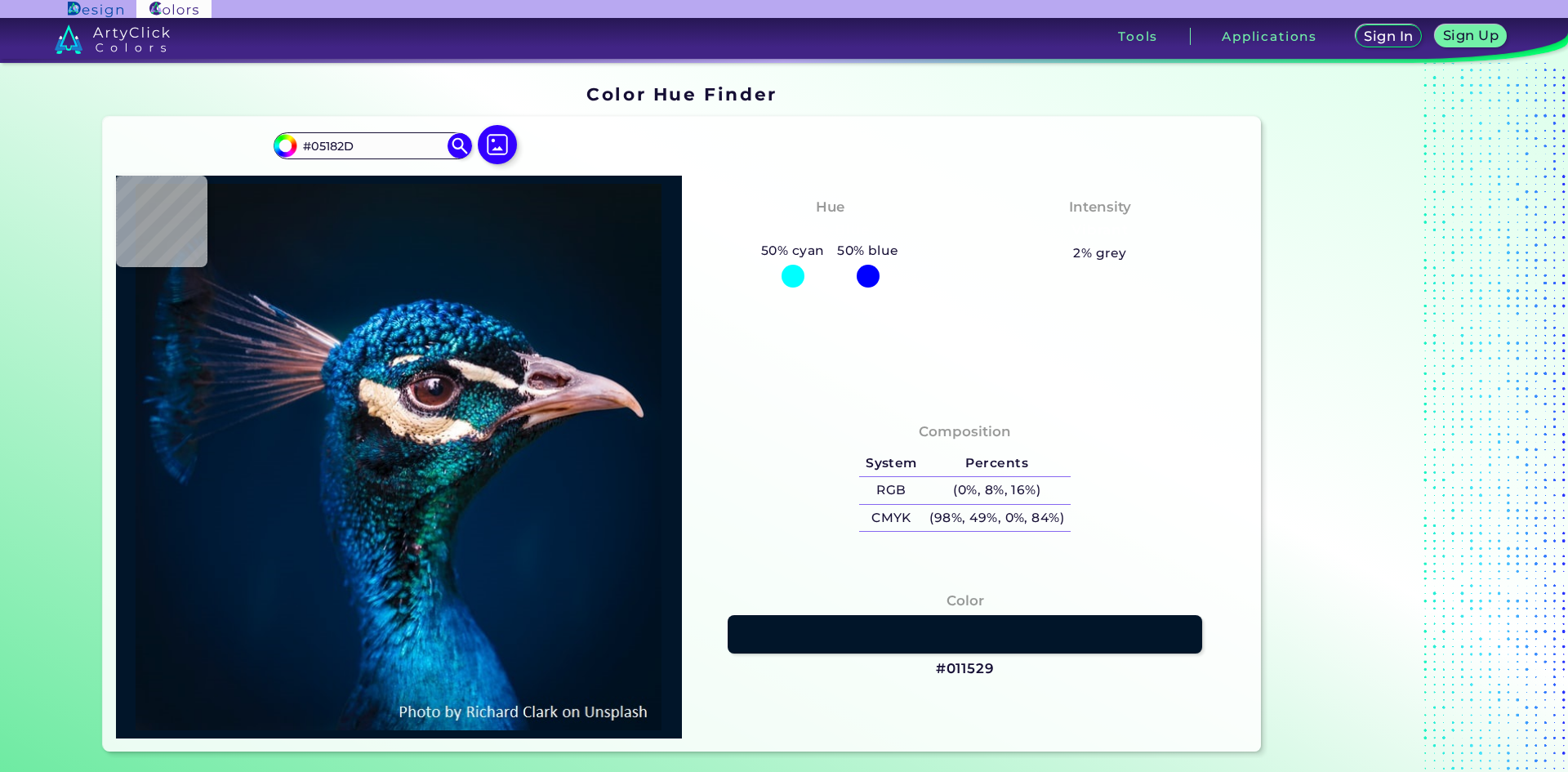
type input "#011529"
type input "#00162b"
type input "#00162B"
type input "#021627"
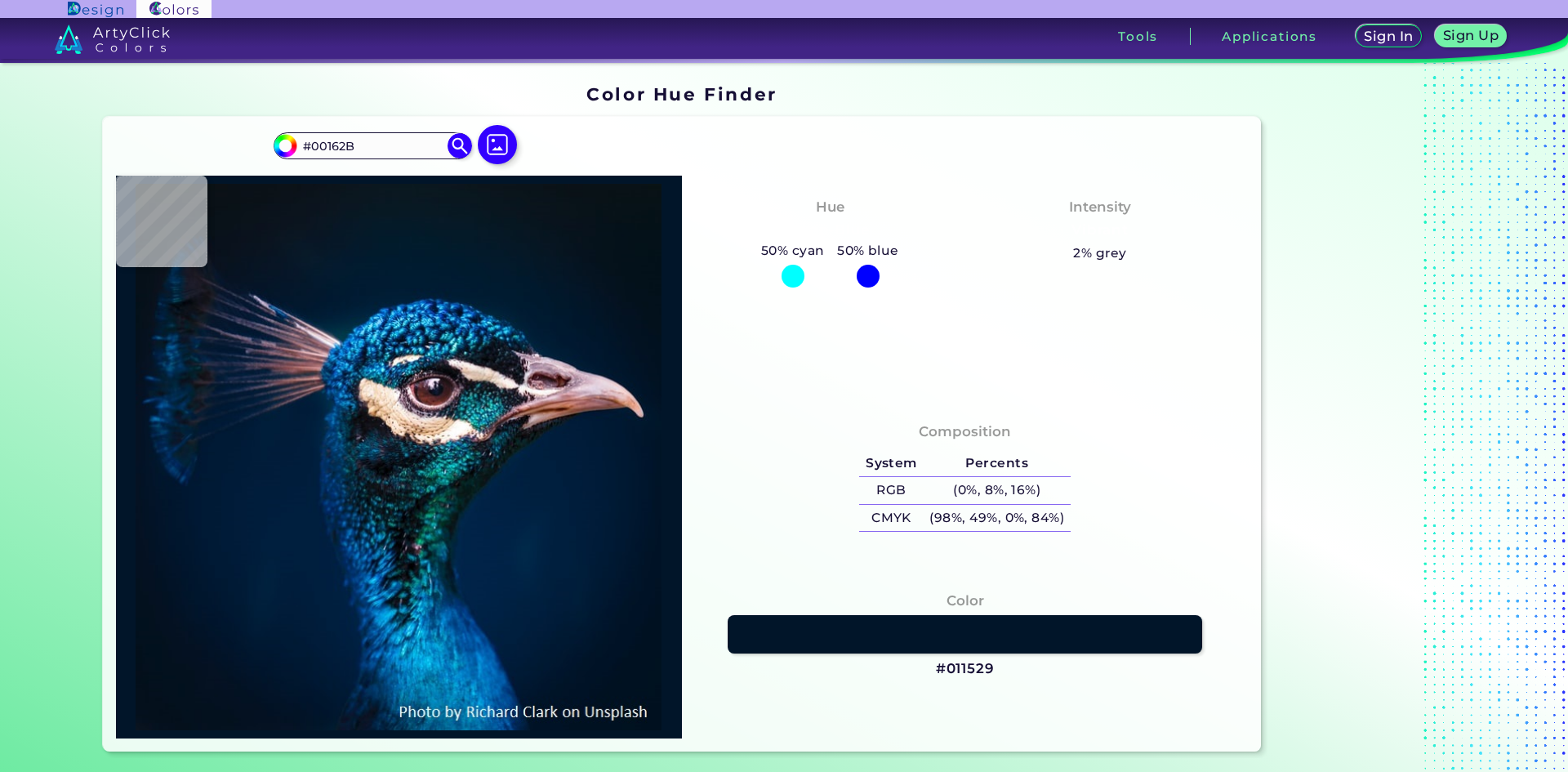
type input "#021627"
type input "#00142a"
type input "#00142A"
type input "#011327"
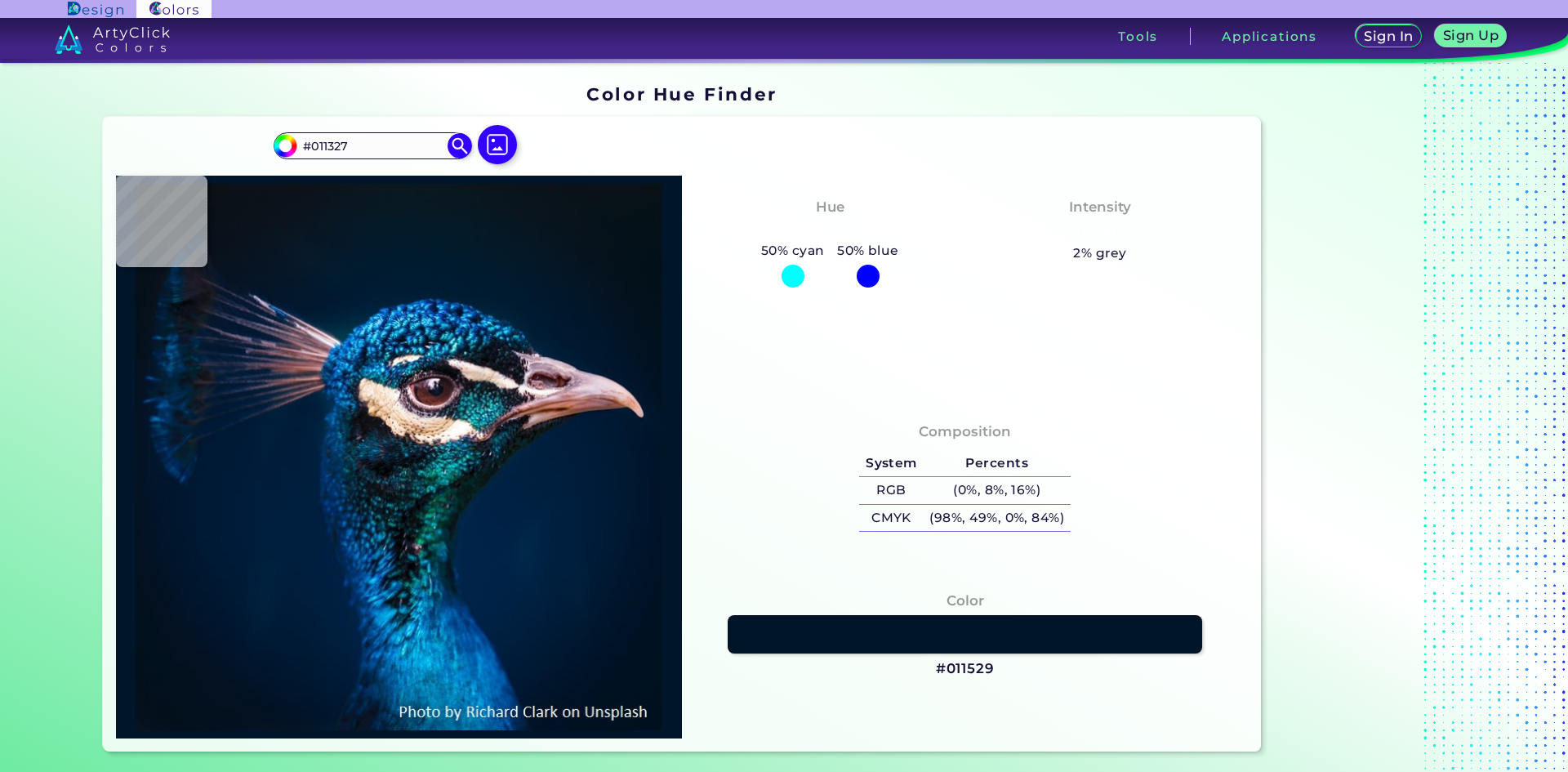
type input "#011326"
type input "#001324"
type input "#001322"
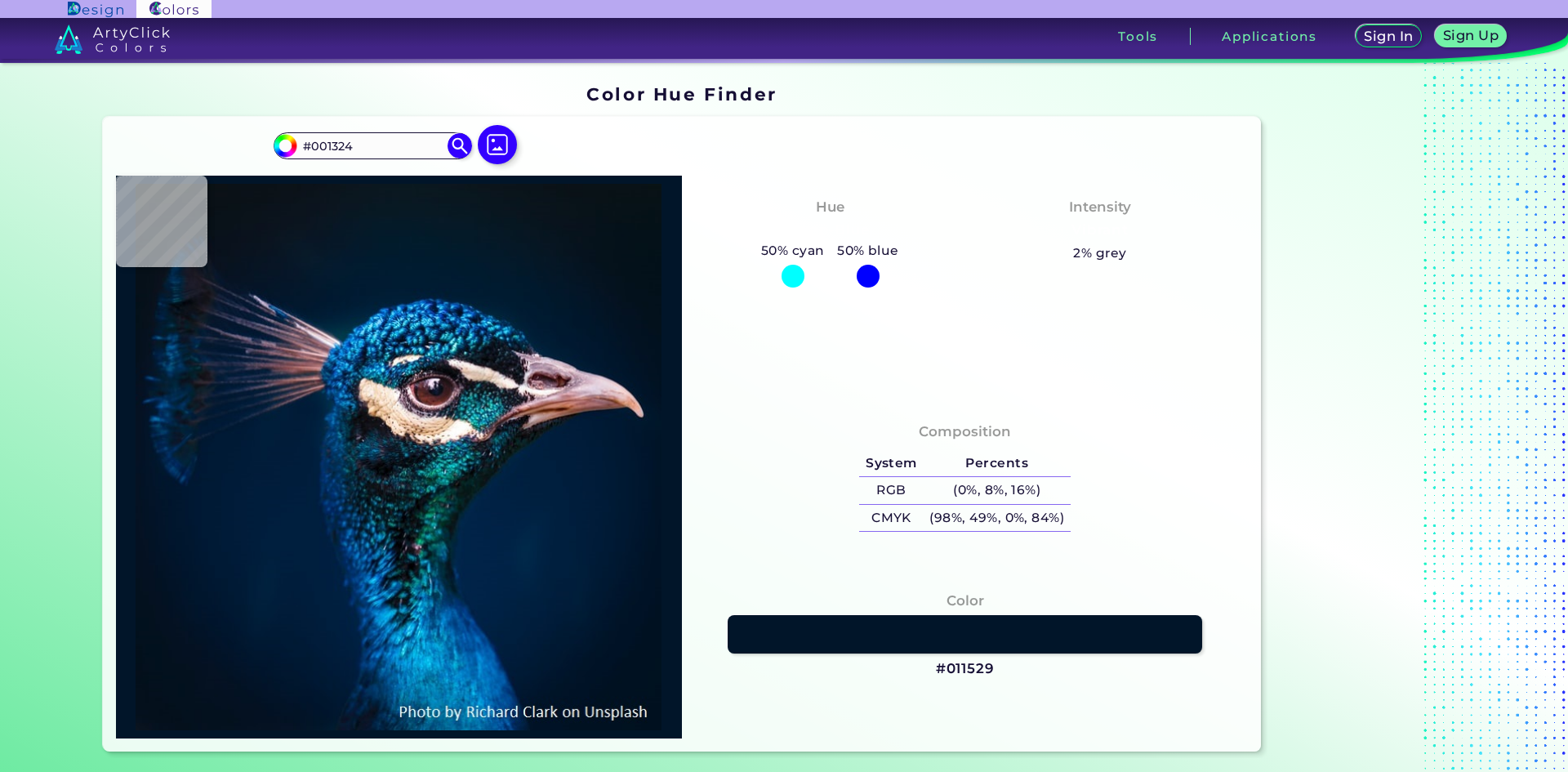
type input "#001322"
type input "#001222"
type input "#011222"
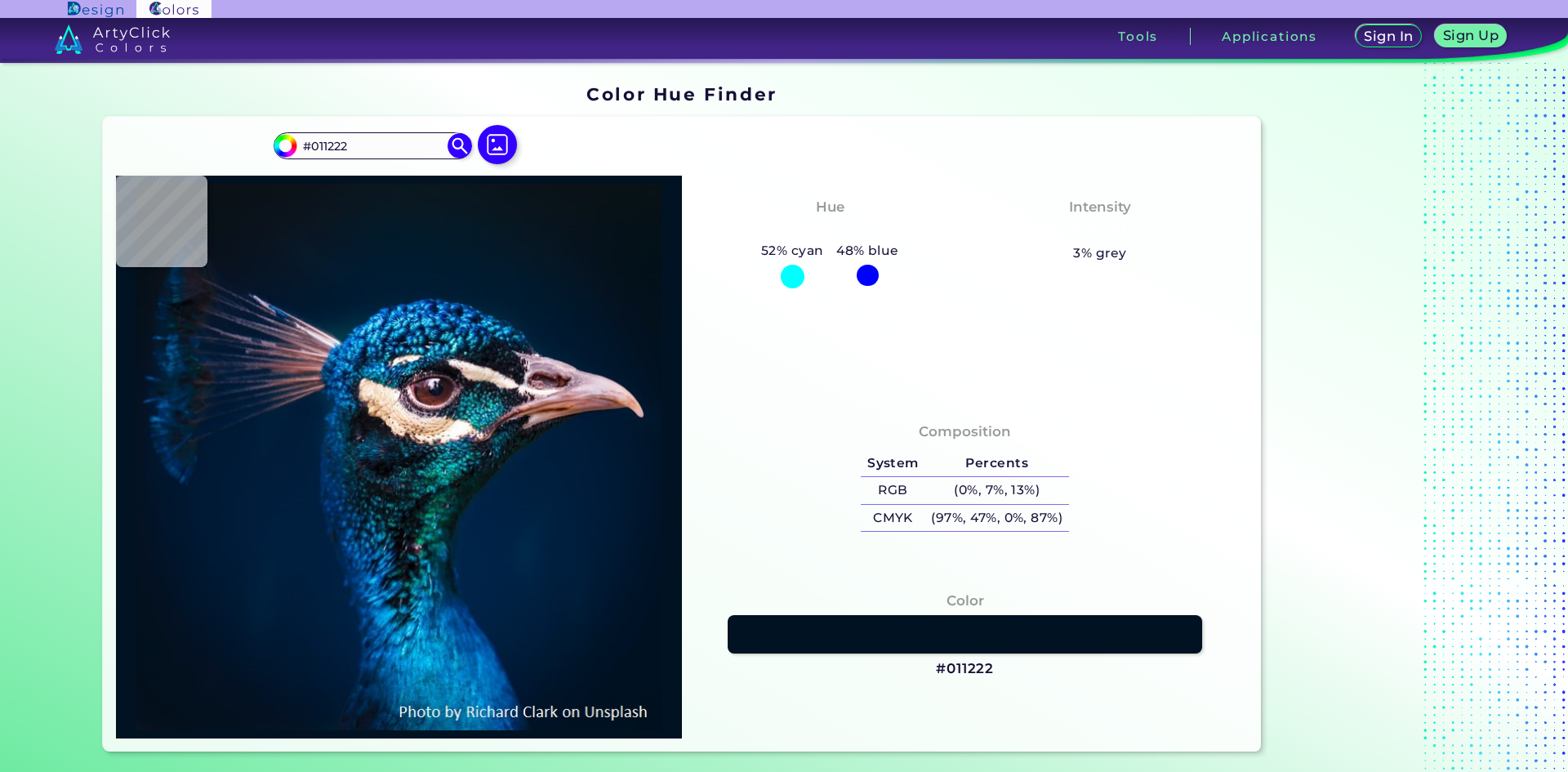
type input "#011221"
type input "#001120"
type input "#000000"
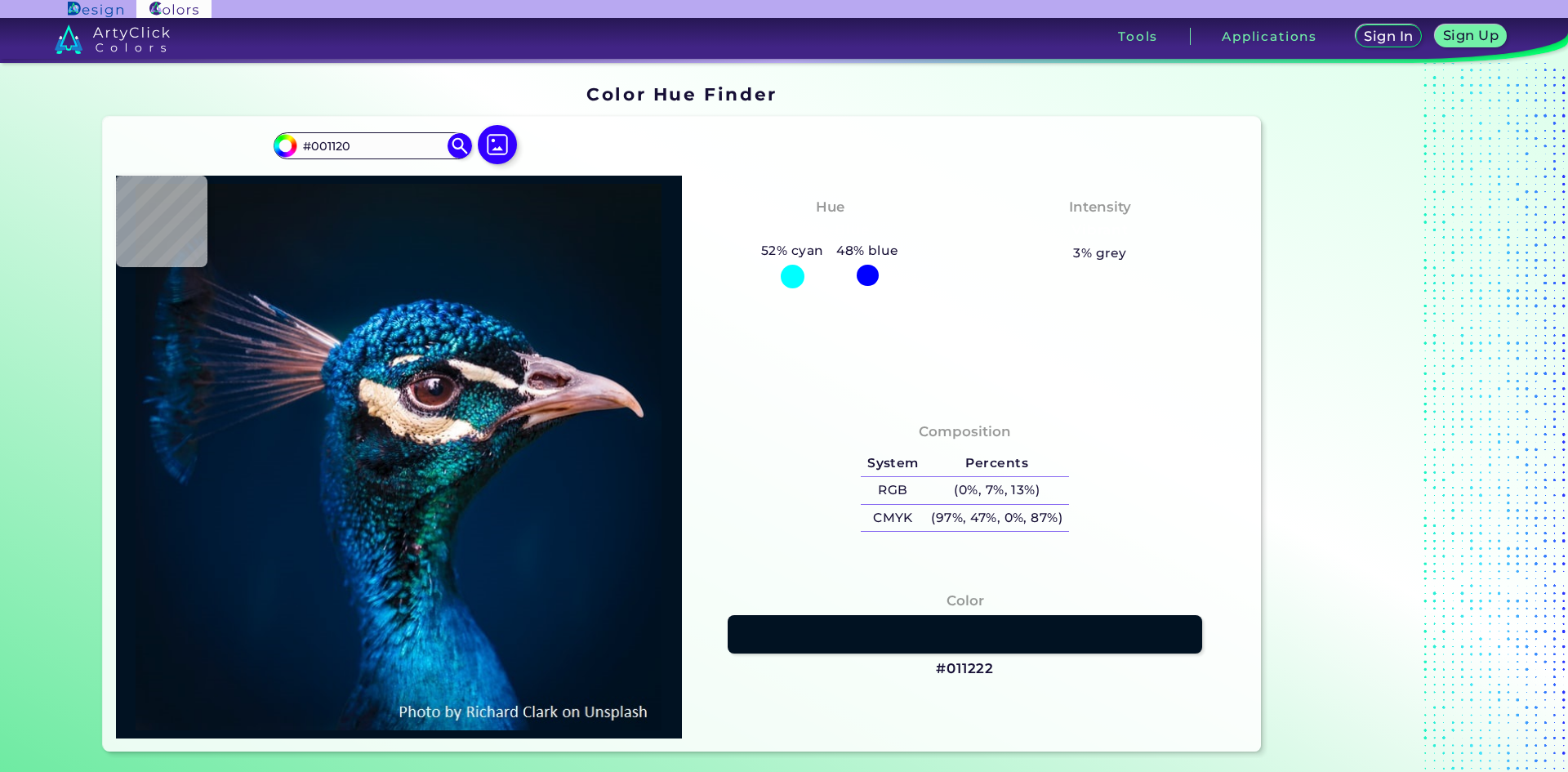
type input "#000000"
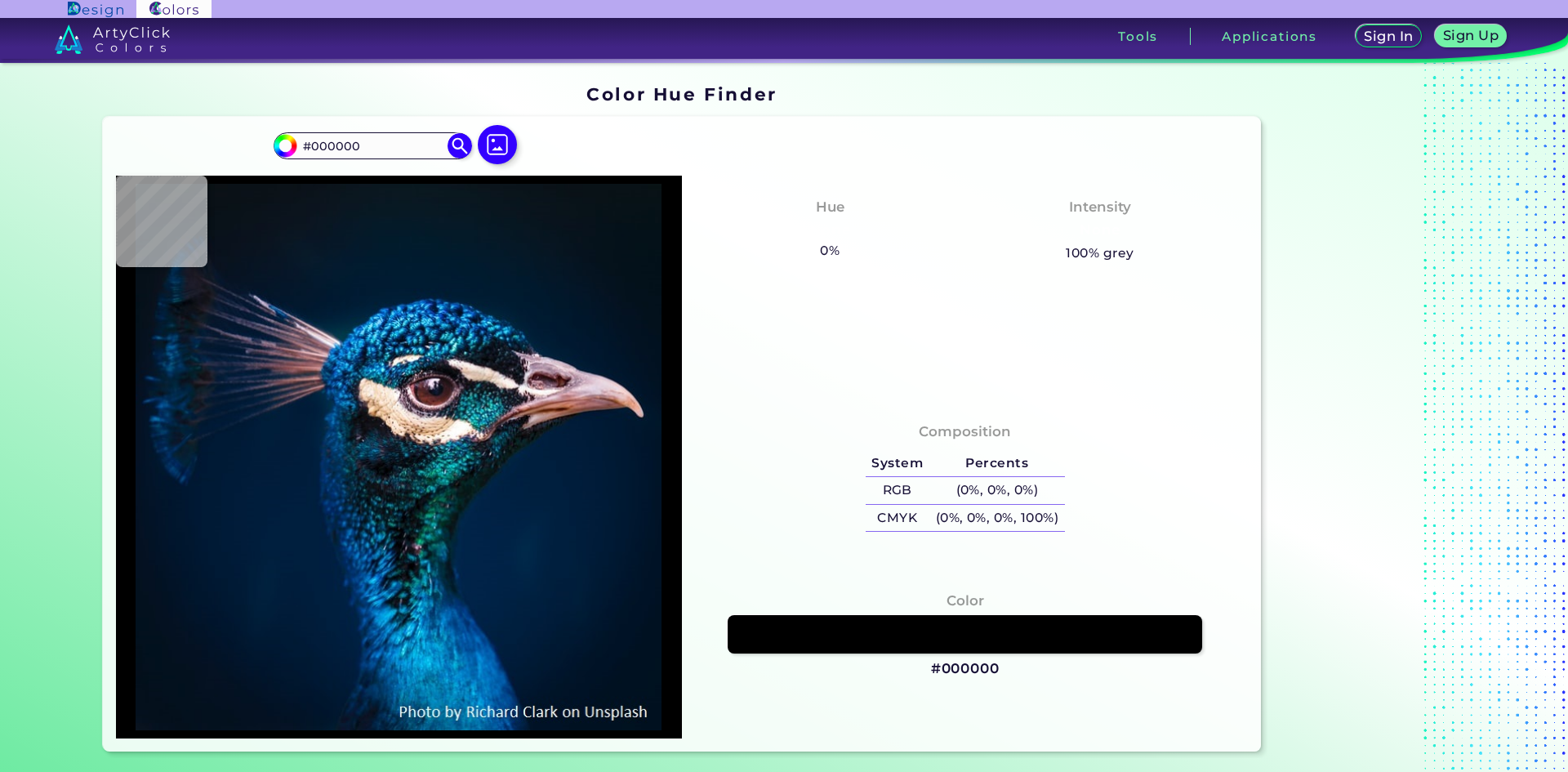
type input "#011120"
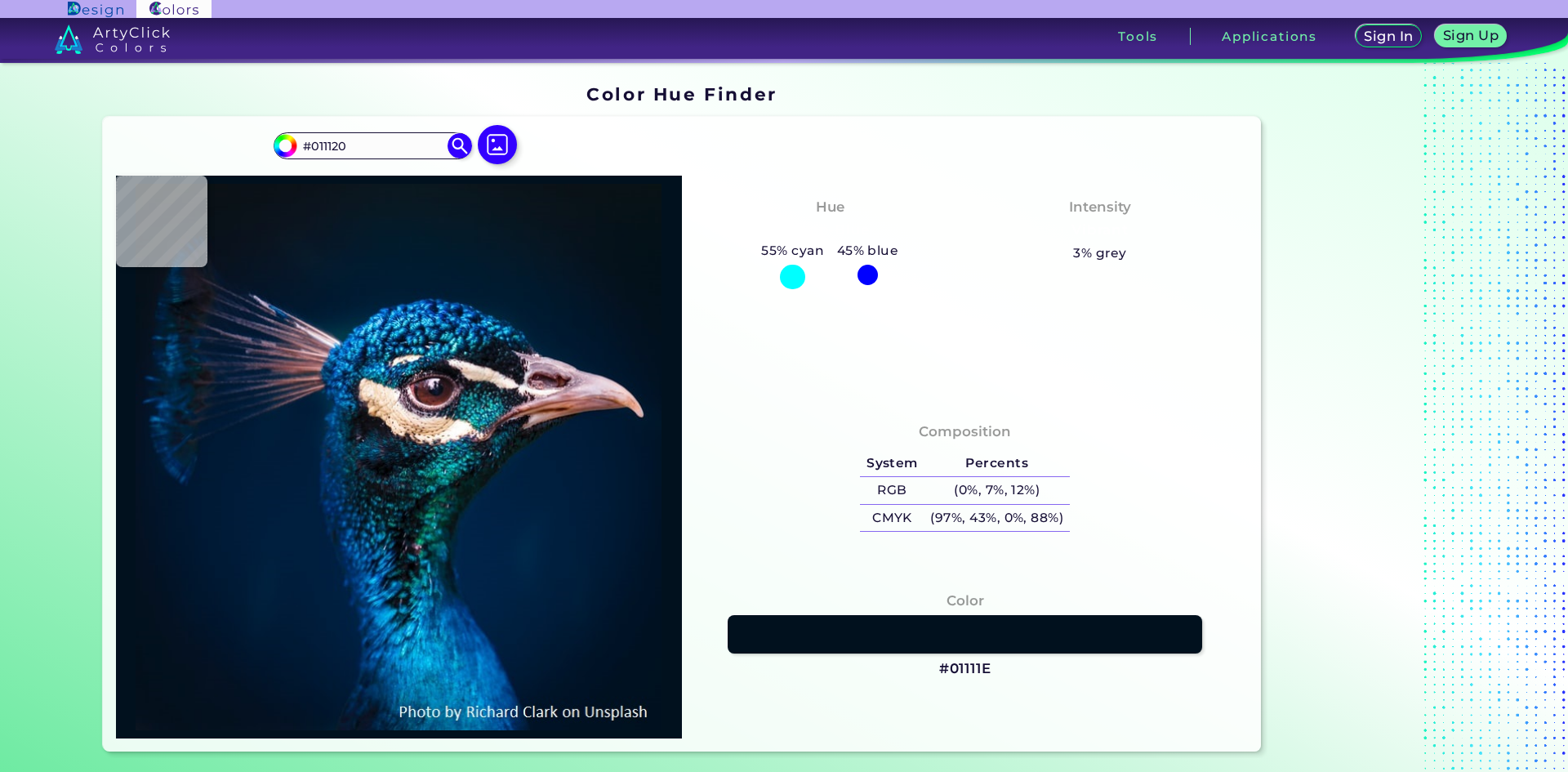
type input "#01111e"
type input "#01111E"
type input "#03111c"
type input "#03111C"
type input "#03111a"
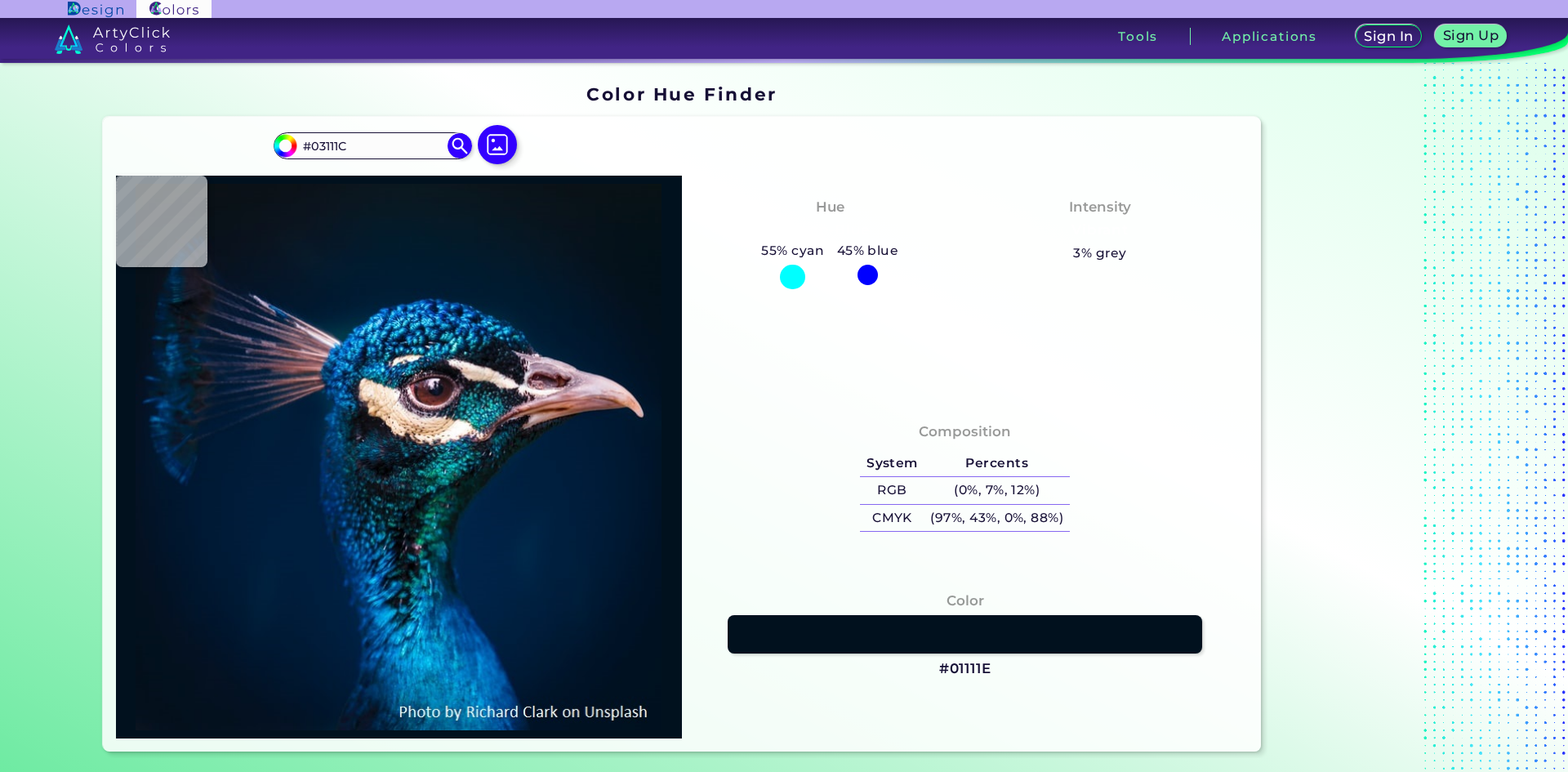
type input "#03111A"
type input "#04111a"
type input "#04111A"
type input "#03111a"
type input "#03111A"
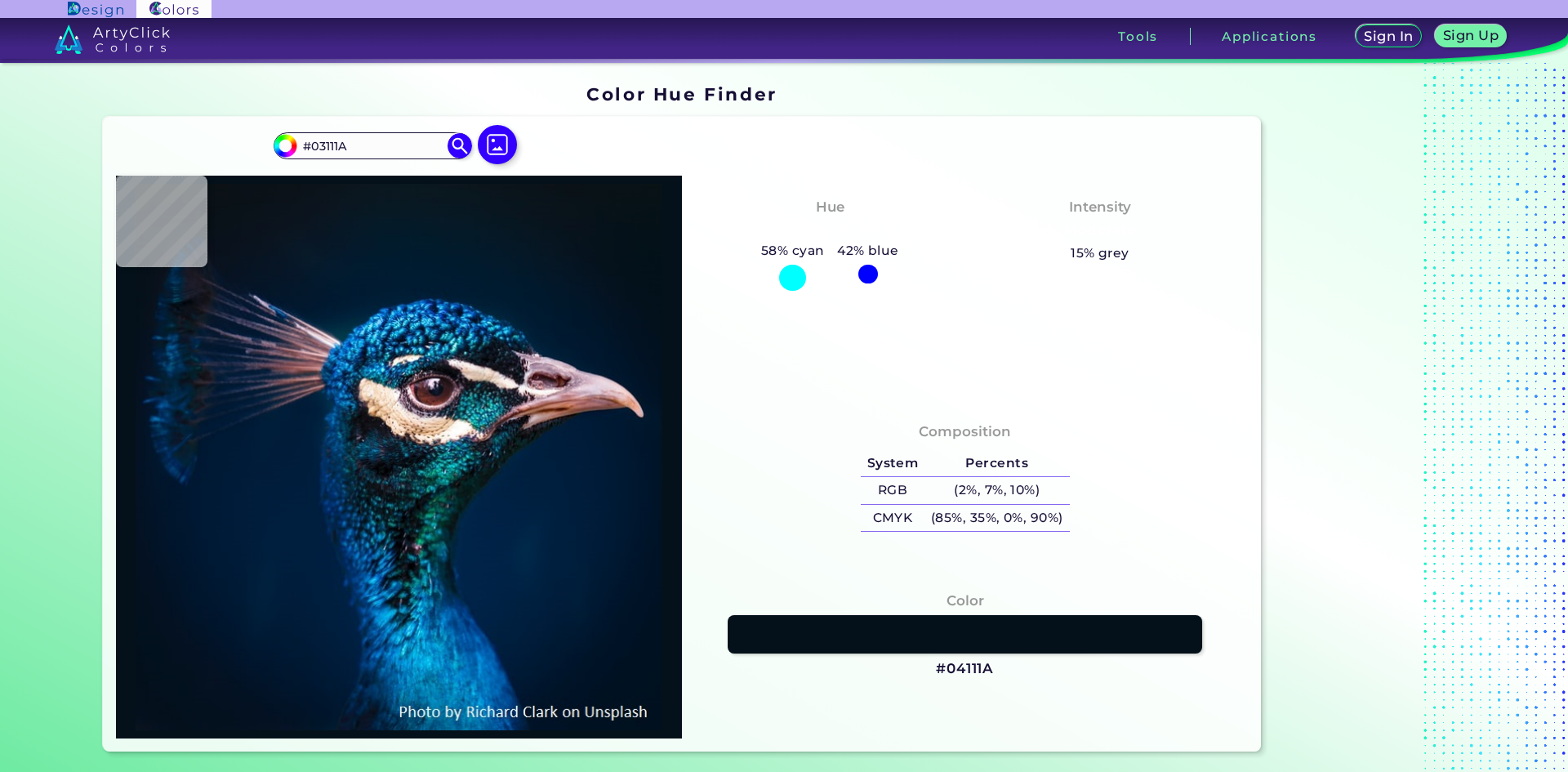
type input "#041119"
type input "#04111a"
type input "#04111A"
type input "#041119"
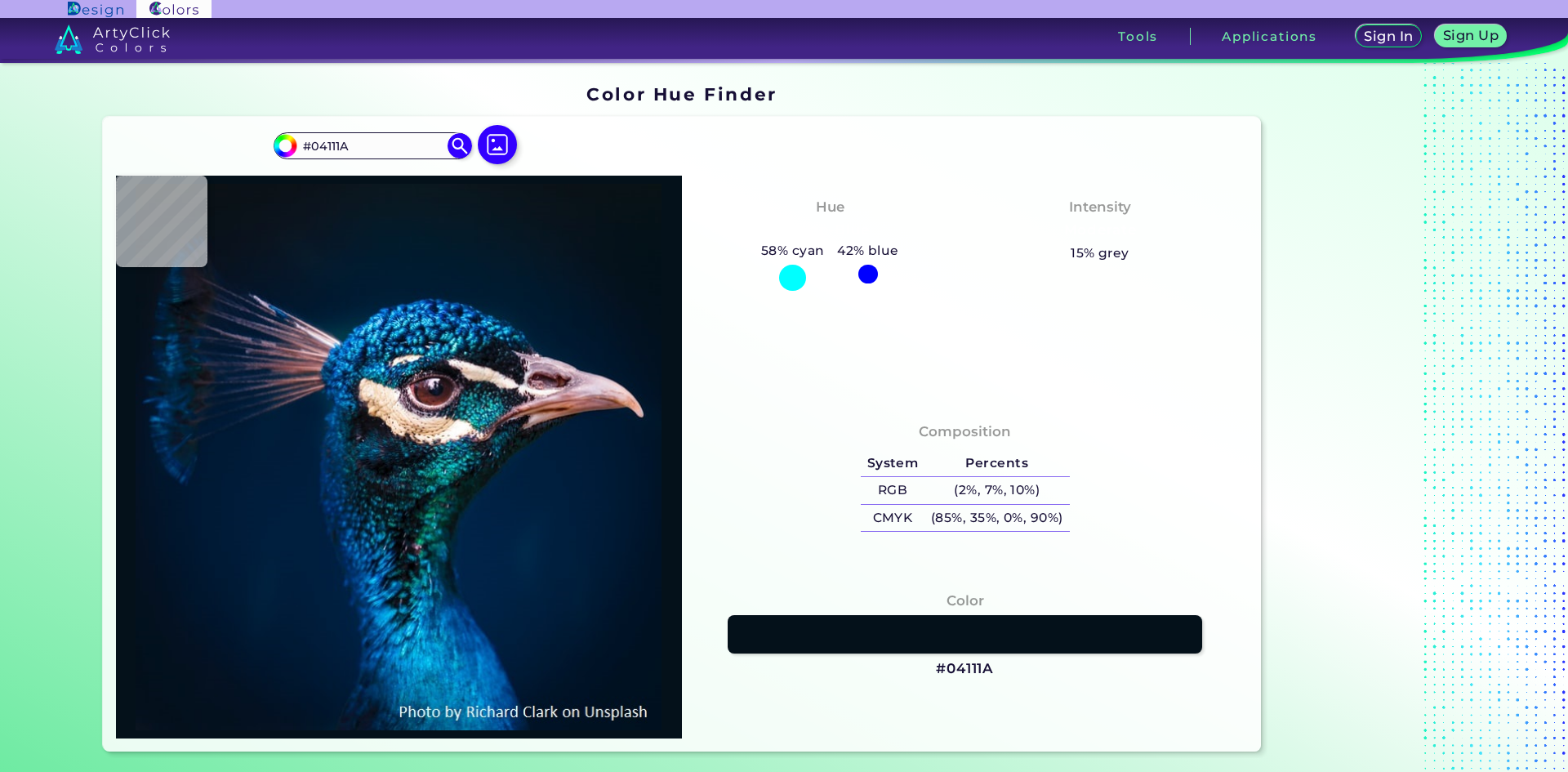
type input "#041119"
type input "#081319"
drag, startPoint x: 308, startPoint y: 143, endPoint x: 202, endPoint y: 159, distance: 107.2
click at [202, 159] on div "#081319 #081319 Acadia ◉ Acid Green ◉ Aero Blue ◉ Alabaster ◉ Albescent White ◉…" at bounding box center [682, 434] width 1160 height 635
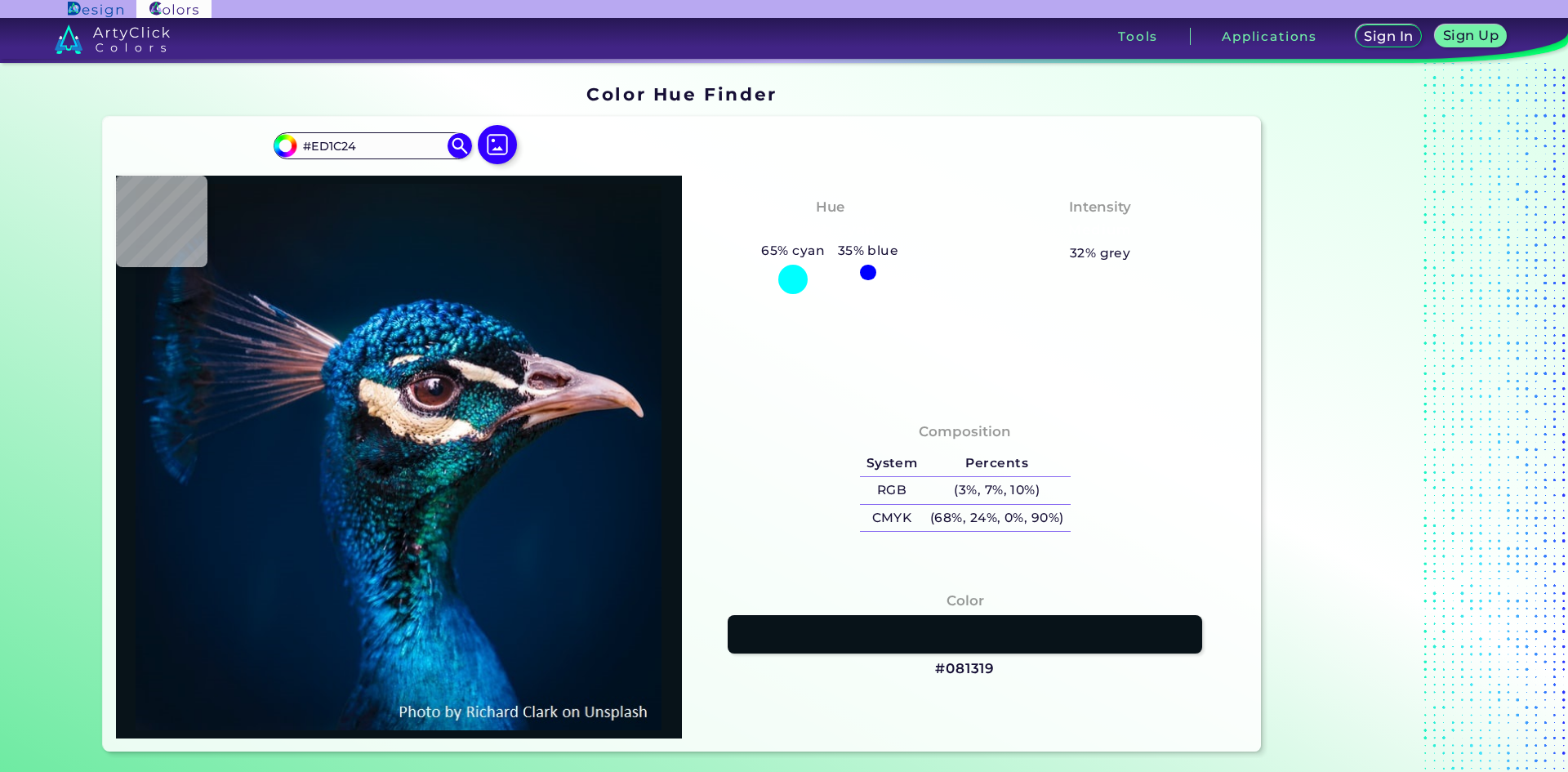
type input "#ED1C24"
type input "#ed1c24"
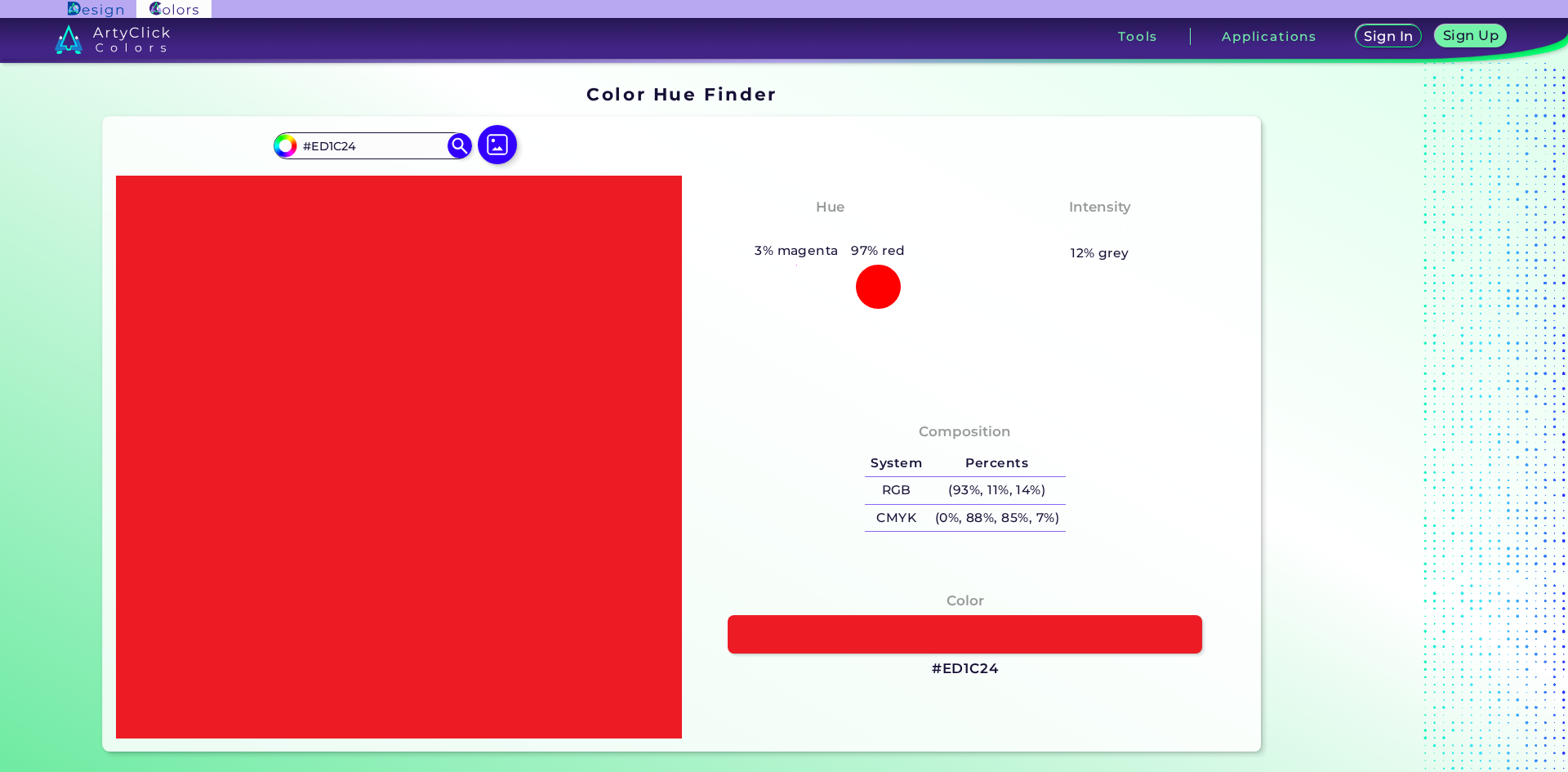
drag, startPoint x: 940, startPoint y: 503, endPoint x: 1064, endPoint y: 510, distance: 124.2
click at [1064, 510] on div "Composition System Percents RGB (93%, 11%, 14%) CMYK (0%, 88%, 85%, 7%)" at bounding box center [965, 479] width 540 height 131
copy div
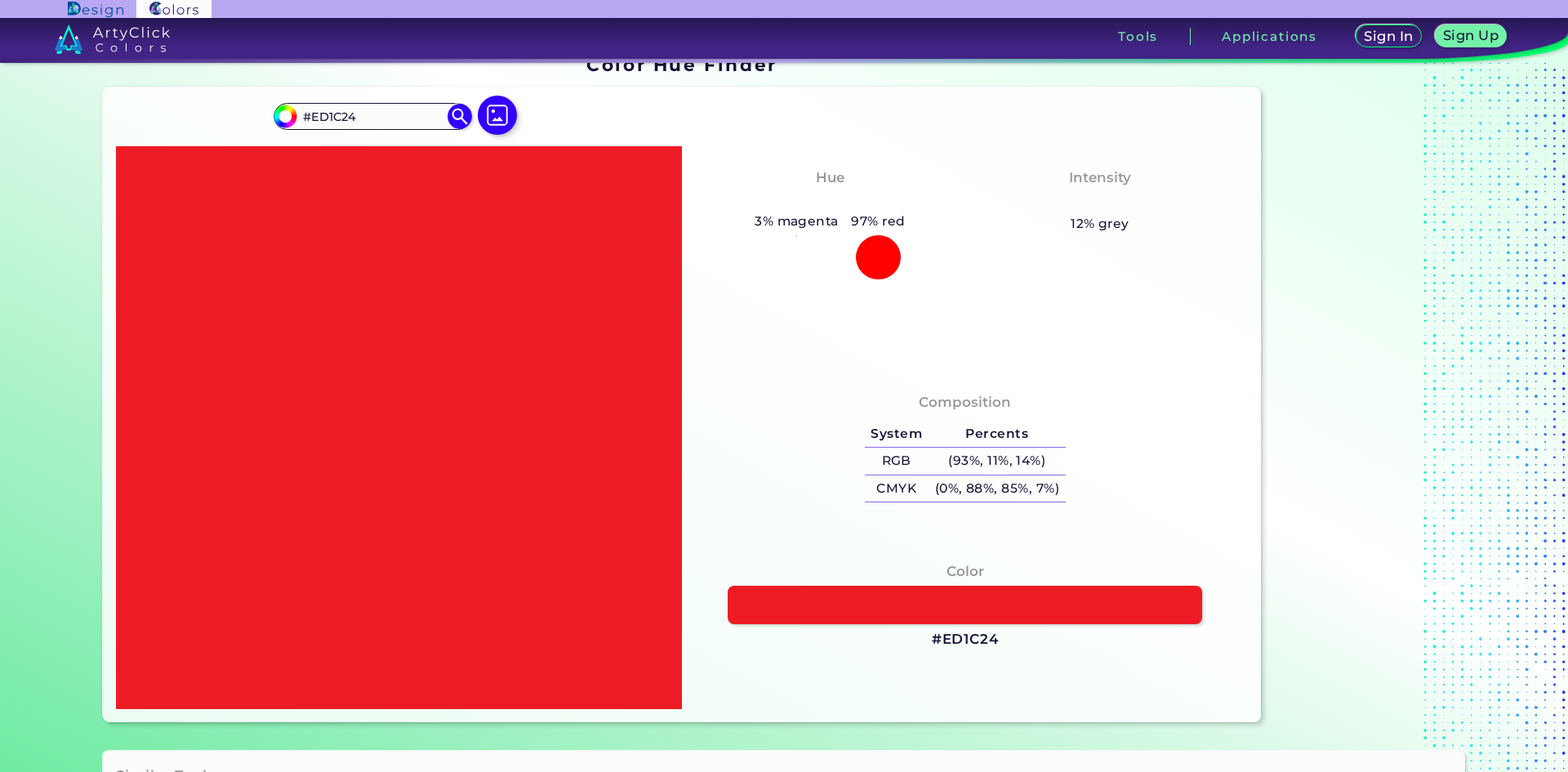
scroll to position [31, 0]
